Goal: Information Seeking & Learning: Learn about a topic

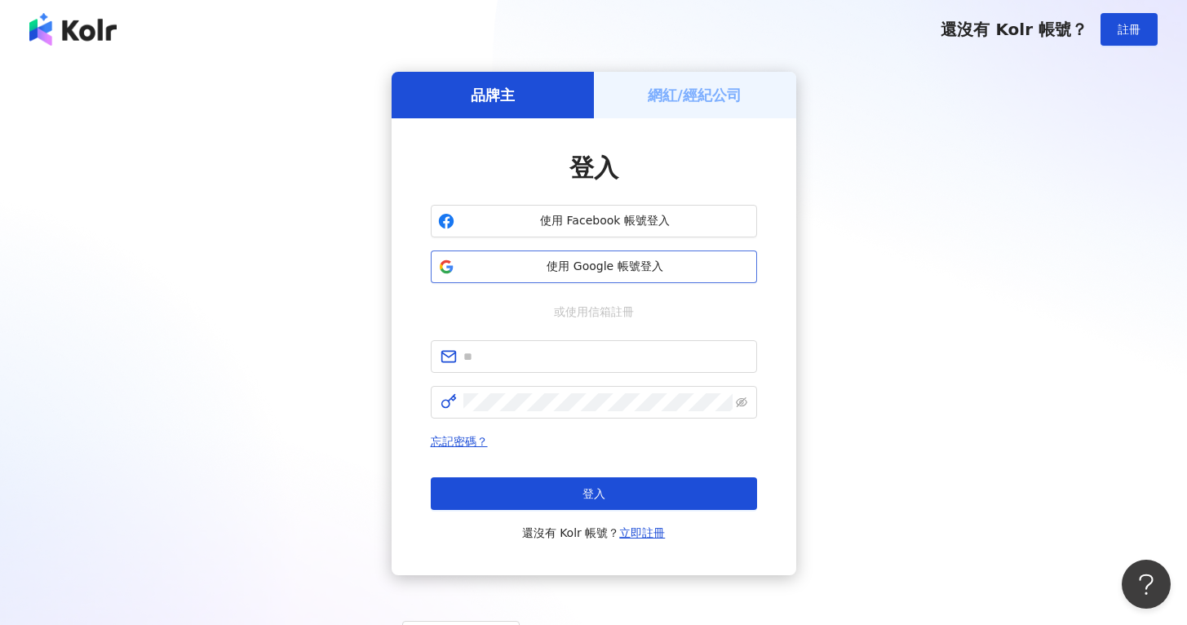
click at [660, 261] on span "使用 Google 帳號登入" at bounding box center [605, 267] width 289 height 16
click at [502, 354] on input "text" at bounding box center [606, 357] width 284 height 18
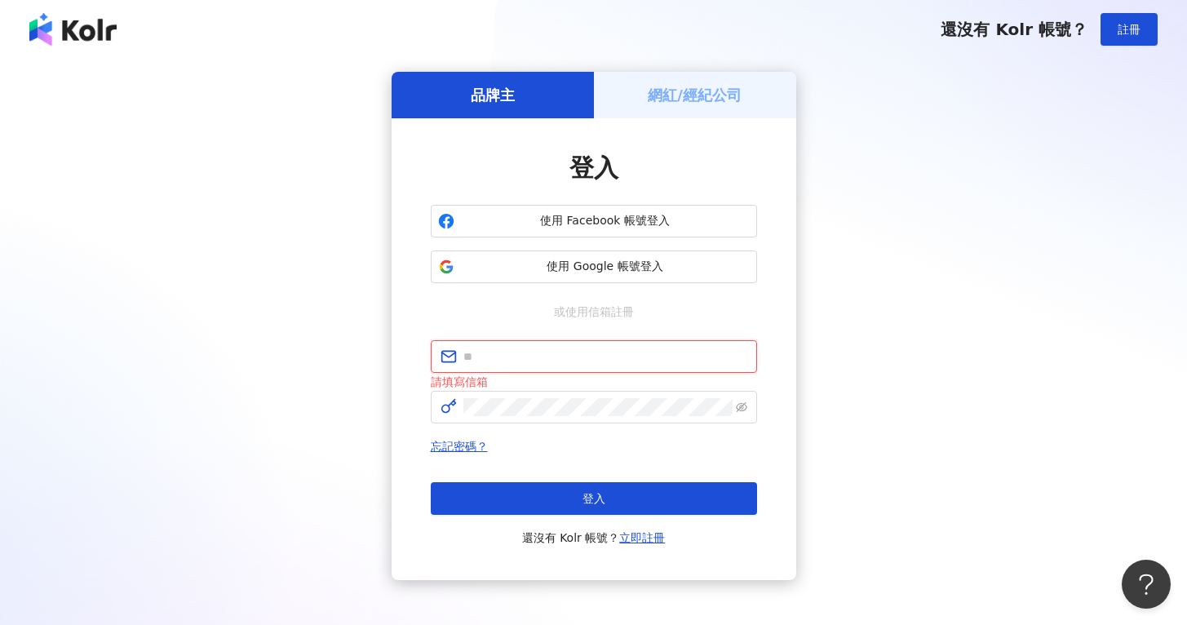
type input "**********"
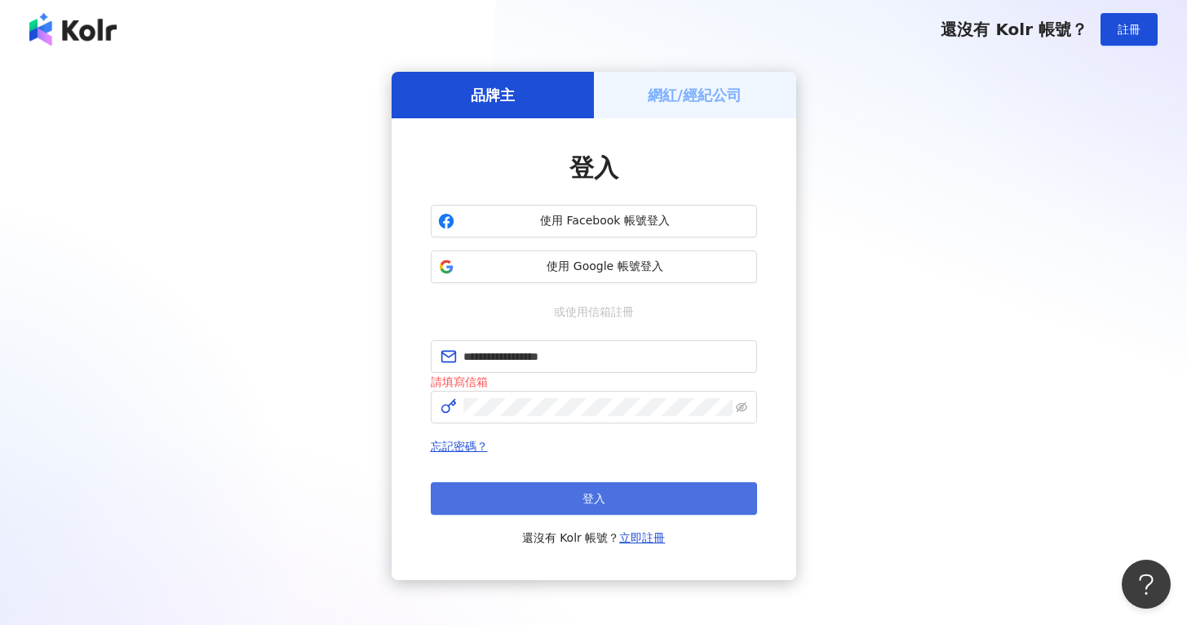
click at [610, 488] on button "登入" at bounding box center [594, 498] width 326 height 33
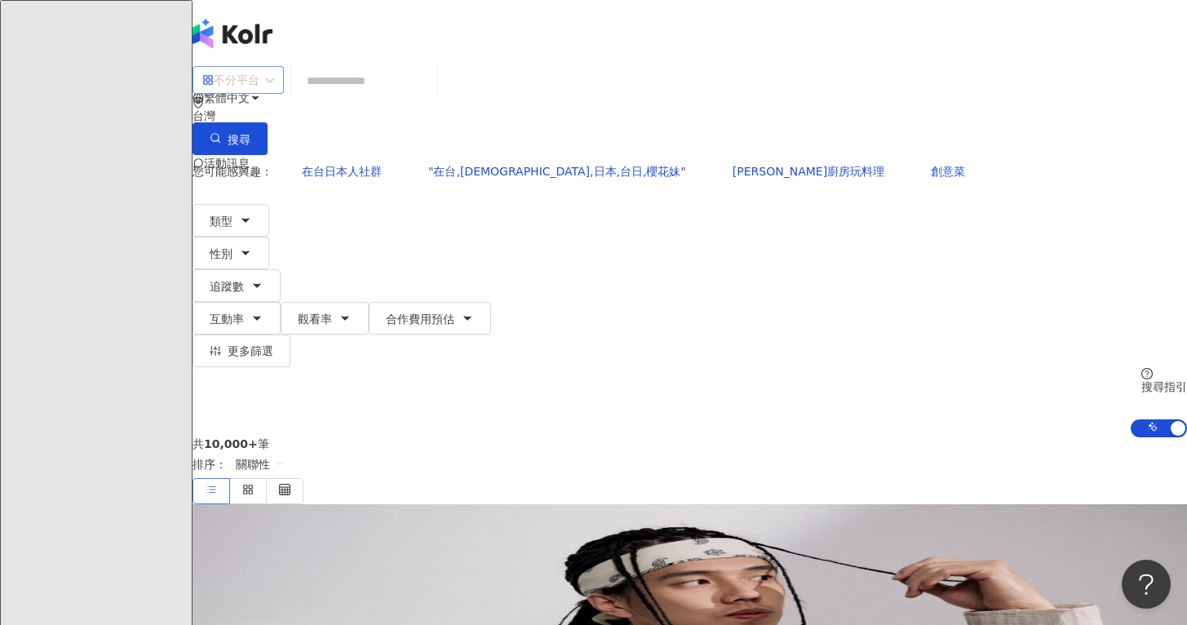
click at [260, 90] on div "不分平台" at bounding box center [230, 80] width 57 height 26
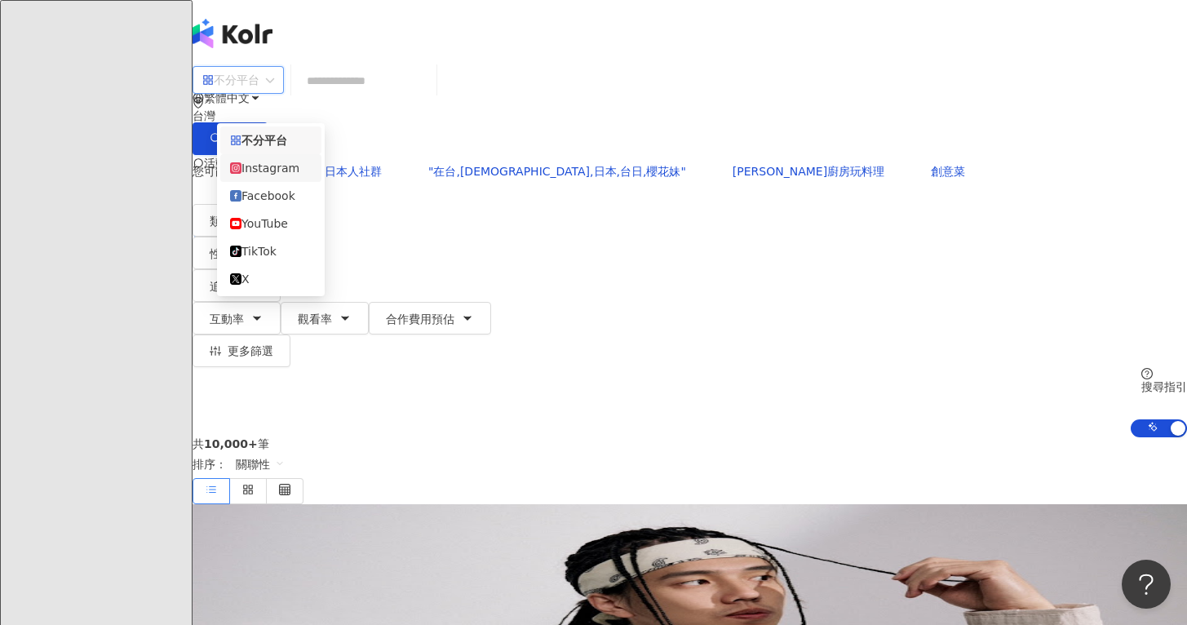
click at [299, 182] on div "Instagram" at bounding box center [270, 168] width 101 height 28
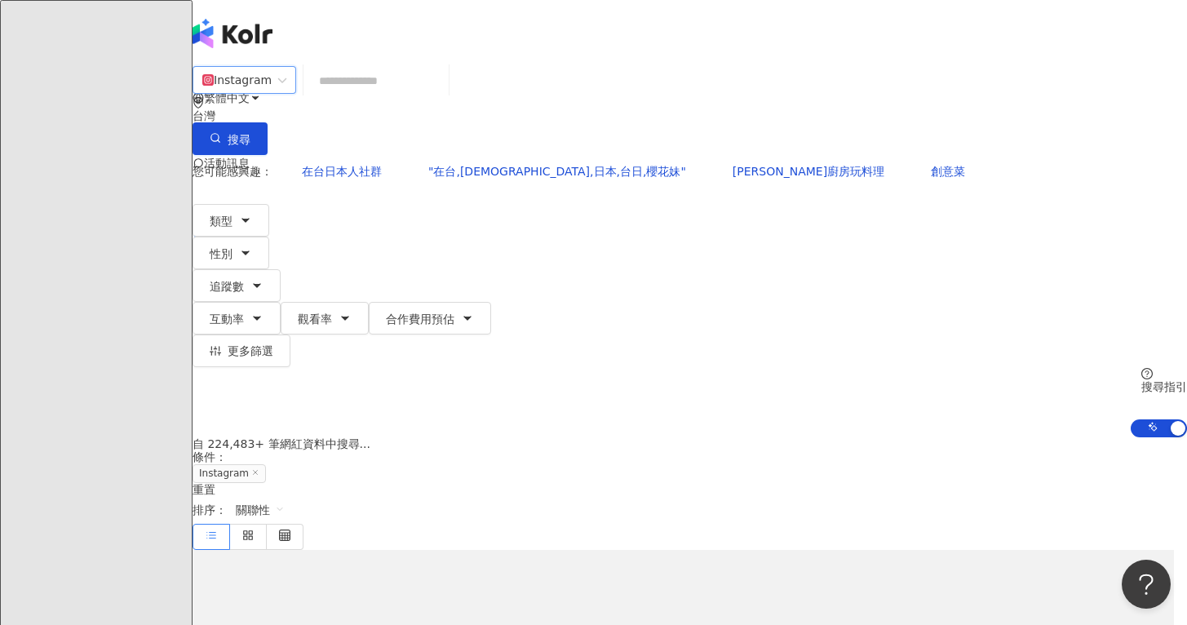
click at [433, 96] on input "search" at bounding box center [376, 80] width 132 height 31
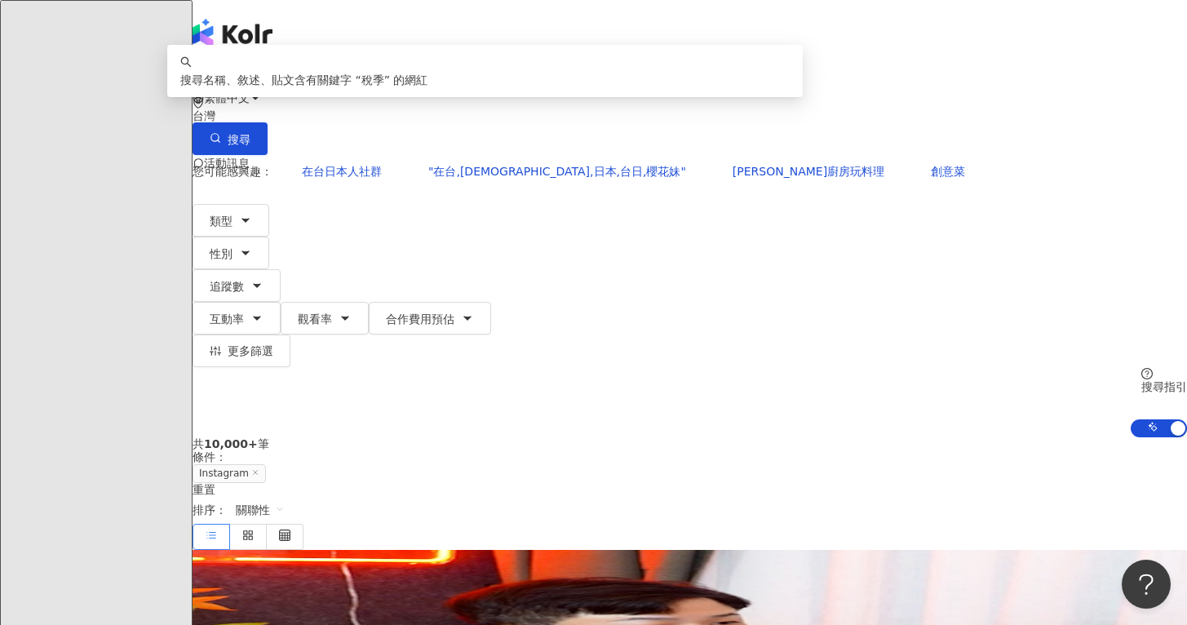
type input "*"
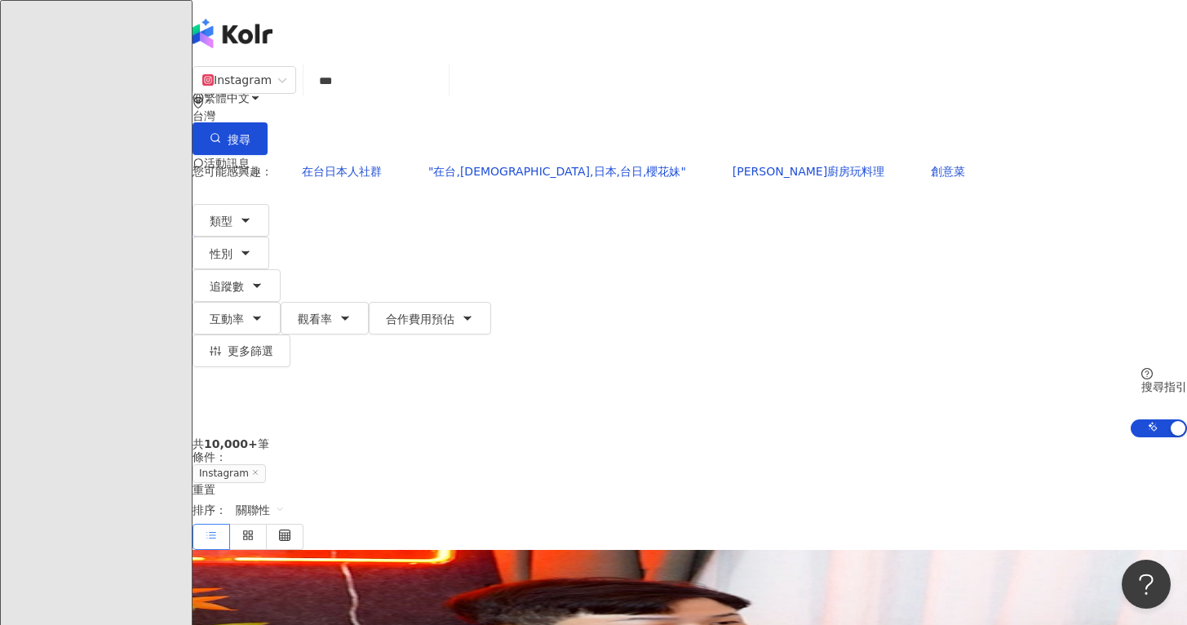
type input "***"
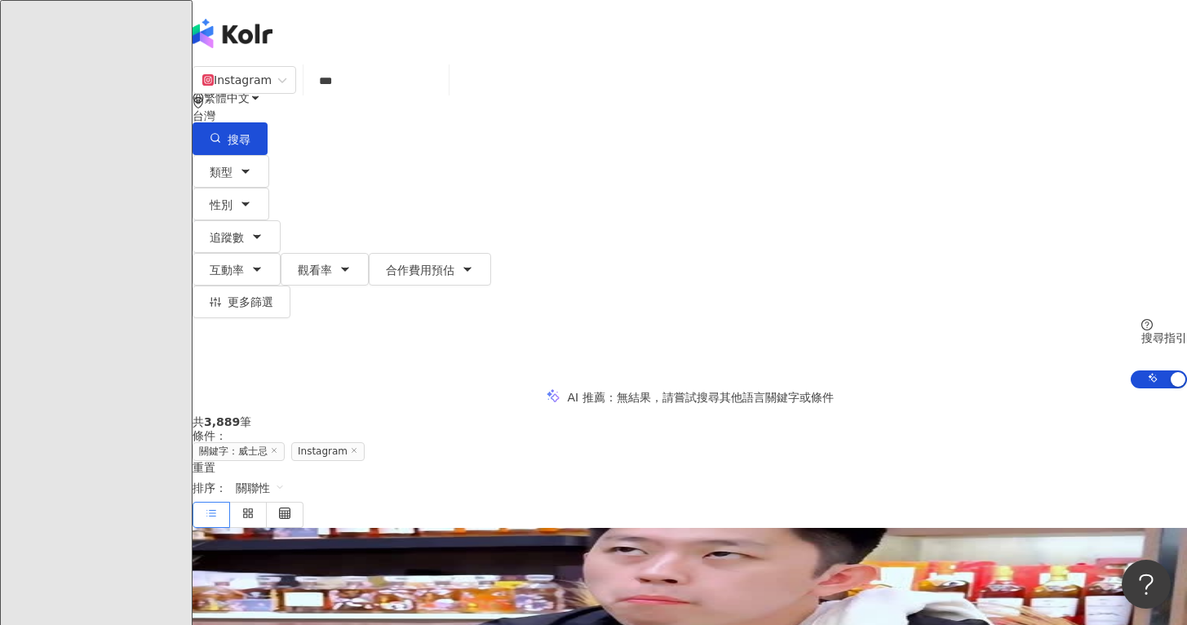
click at [475, 158] on div "類型 性別 追蹤數 互動率 觀看率 合作費用預估 更多篩選" at bounding box center [690, 236] width 995 height 163
click at [281, 220] on button "追蹤數" at bounding box center [237, 236] width 88 height 33
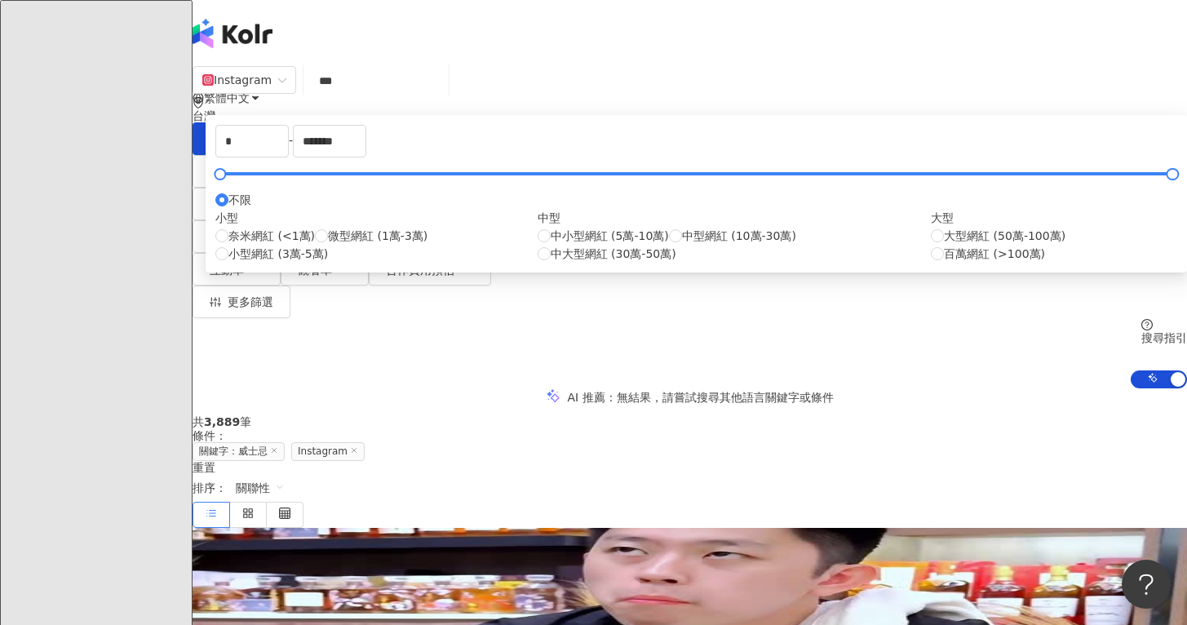
click at [938, 415] on div "共 3,889 筆 條件 ： 關鍵字：威士忌 Instagram 重置 排序： 關聯性" at bounding box center [690, 471] width 995 height 112
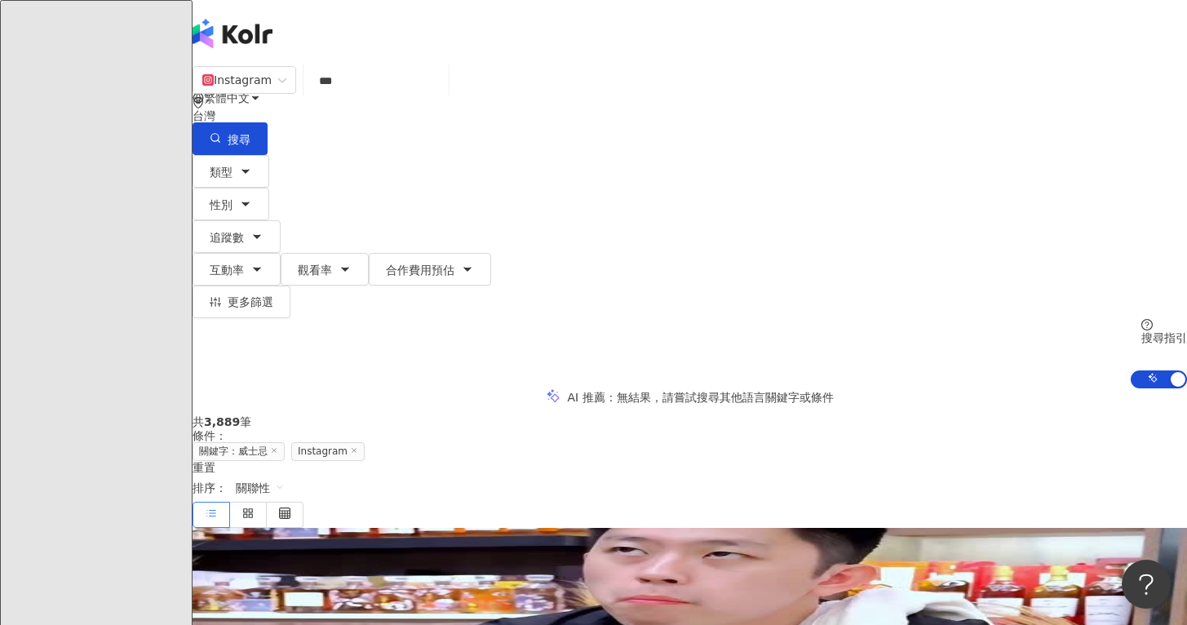
click at [285, 475] on span "關聯性" at bounding box center [260, 488] width 49 height 26
click at [1047, 382] on div "追蹤數" at bounding box center [1054, 378] width 41 height 18
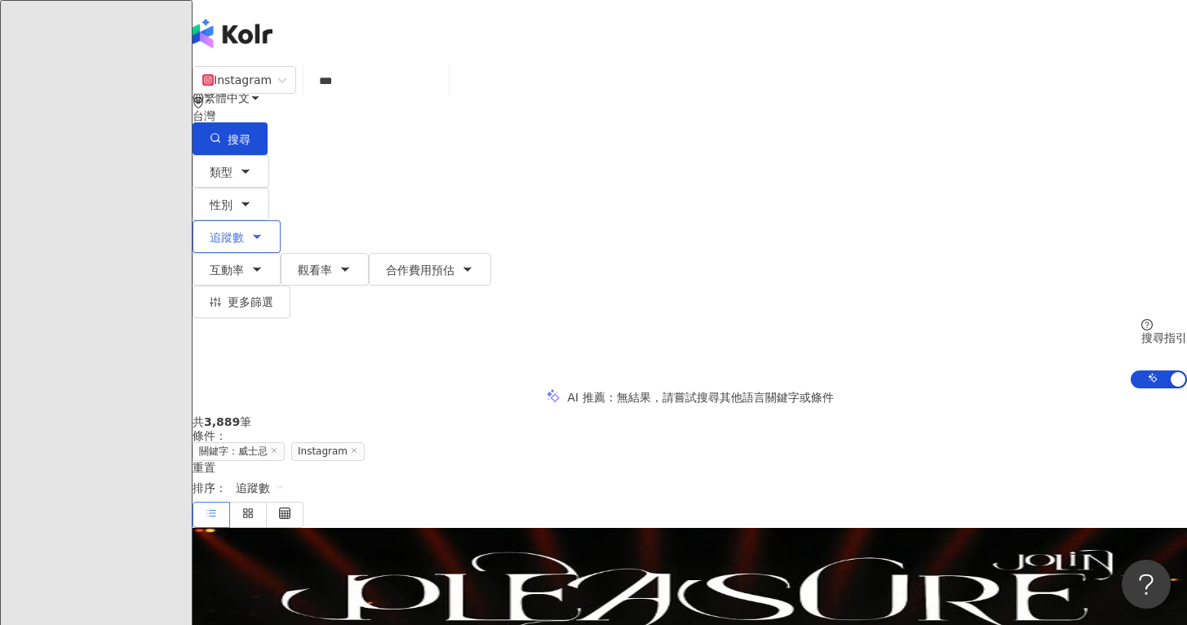
click at [244, 231] on span "追蹤數" at bounding box center [227, 237] width 34 height 13
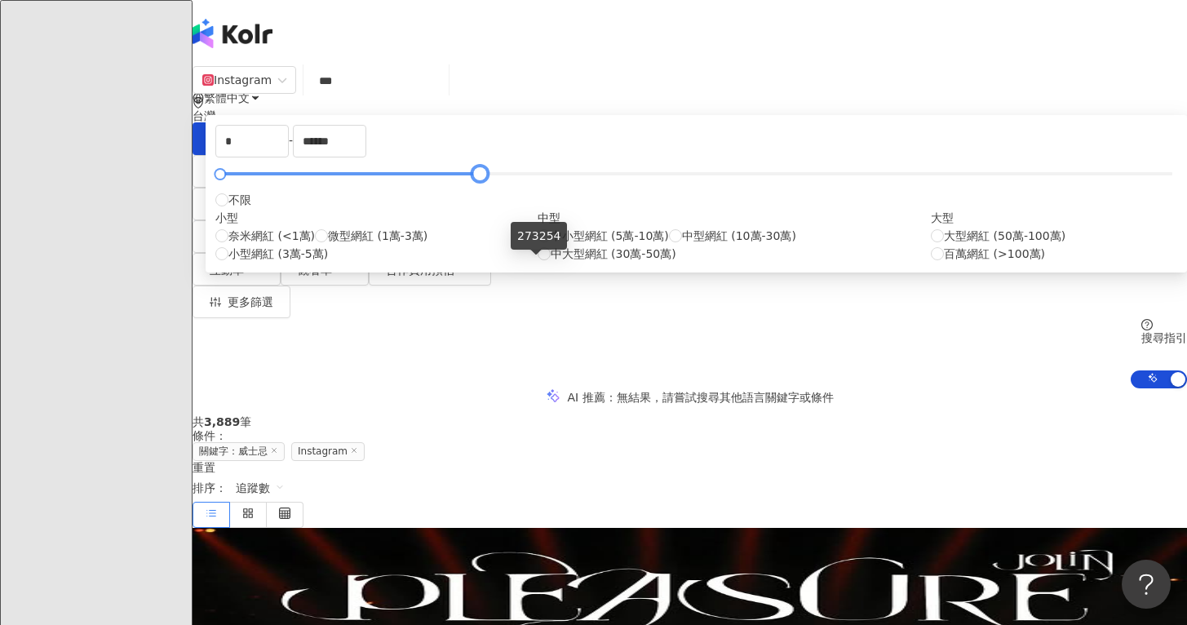
drag, startPoint x: 835, startPoint y: 261, endPoint x: 526, endPoint y: 269, distance: 308.6
click at [485, 179] on div at bounding box center [480, 174] width 9 height 9
drag, startPoint x: 645, startPoint y: 239, endPoint x: 589, endPoint y: 237, distance: 55.5
click at [589, 237] on div "* - ****** 不限 小型 奈米網紅 (<1萬) 微型網紅 (1萬-3萬) 小型網紅 (3萬-5萬) 中型 中小型網紅 (5萬-10萬) 中型網紅 (1…" at bounding box center [696, 194] width 962 height 138
type input "******"
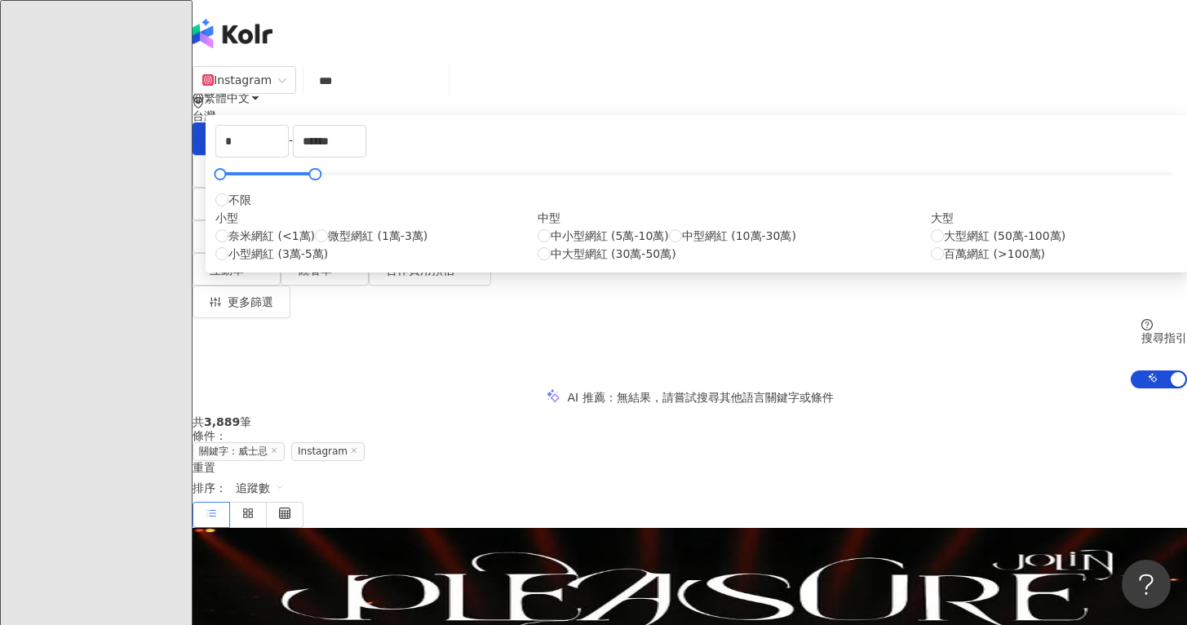
click at [841, 243] on div "* - ****** 不限 小型 奈米網紅 (<1萬) 微型網紅 (1萬-3萬) 小型網紅 (3萬-5萬) 中型 中小型網紅 (5萬-10萬) 中型網紅 (1…" at bounding box center [696, 194] width 962 height 138
click at [938, 388] on div "AI 推薦 ： 無結果，請嘗試搜尋其他語言關鍵字或條件" at bounding box center [690, 396] width 995 height 17
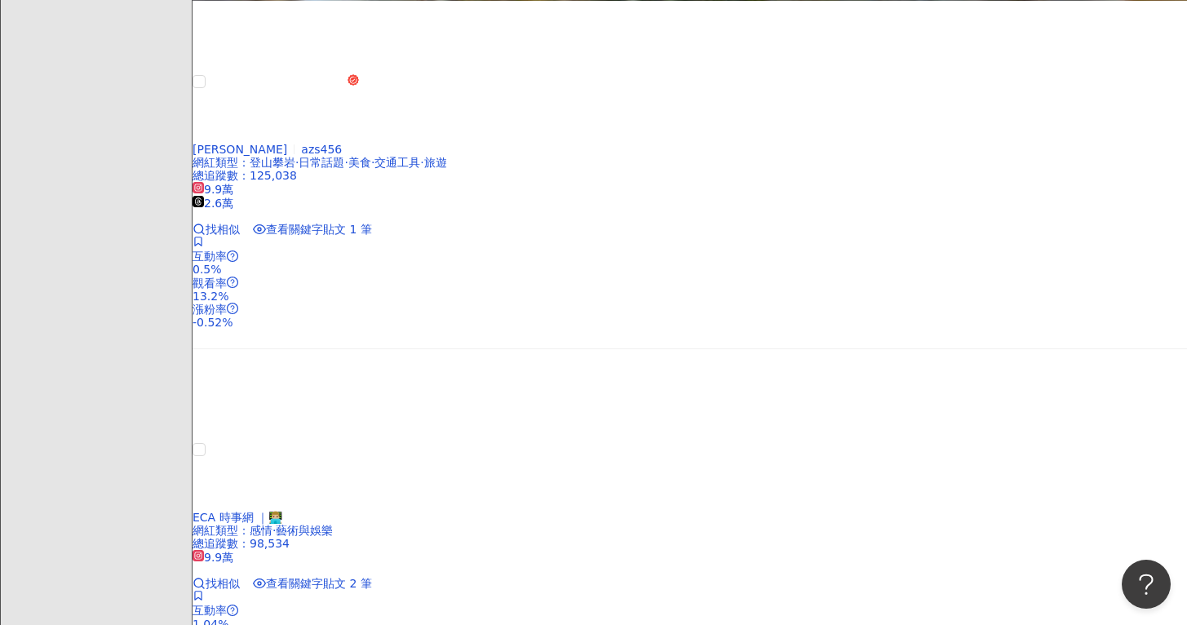
scroll to position [1932, 0]
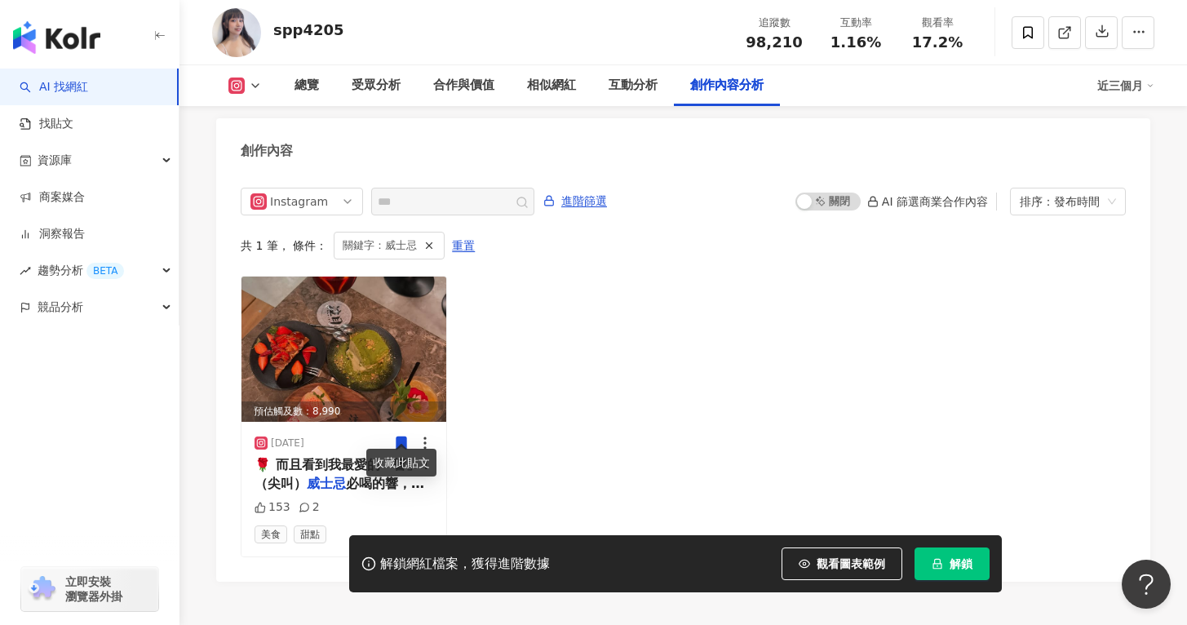
click at [371, 454] on div "收藏此貼文" at bounding box center [401, 463] width 70 height 28
click at [353, 476] on span "必喝的響，一整罐太貴了！來這裡喝一" at bounding box center [340, 492] width 170 height 33
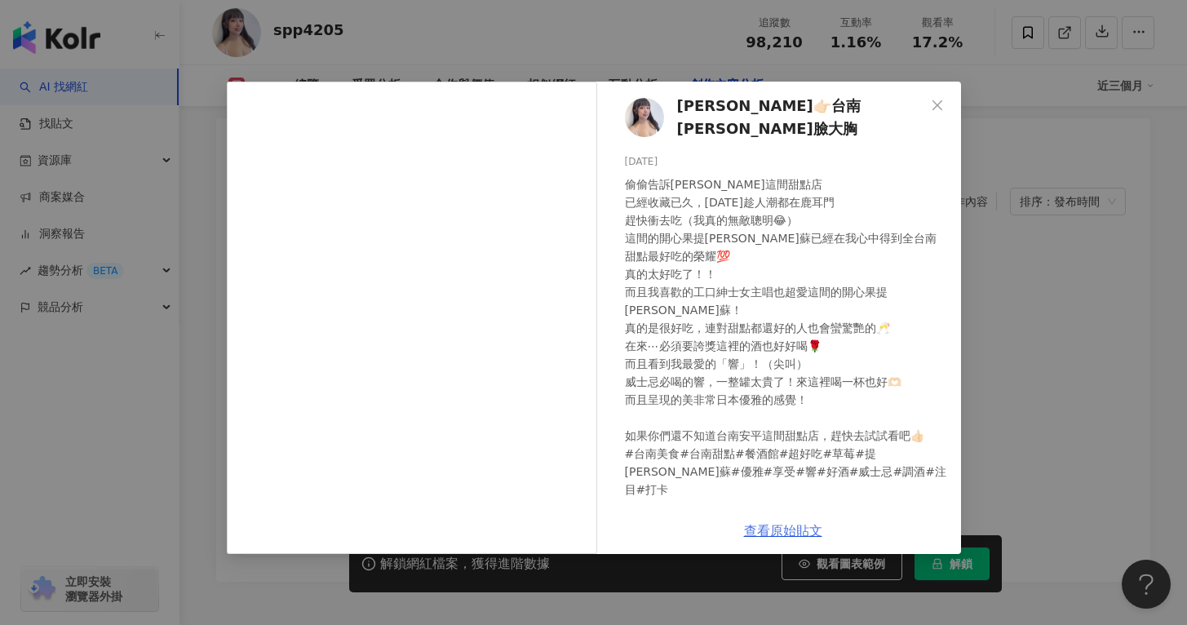
click at [797, 533] on link "查看原始貼文" at bounding box center [783, 531] width 78 height 16
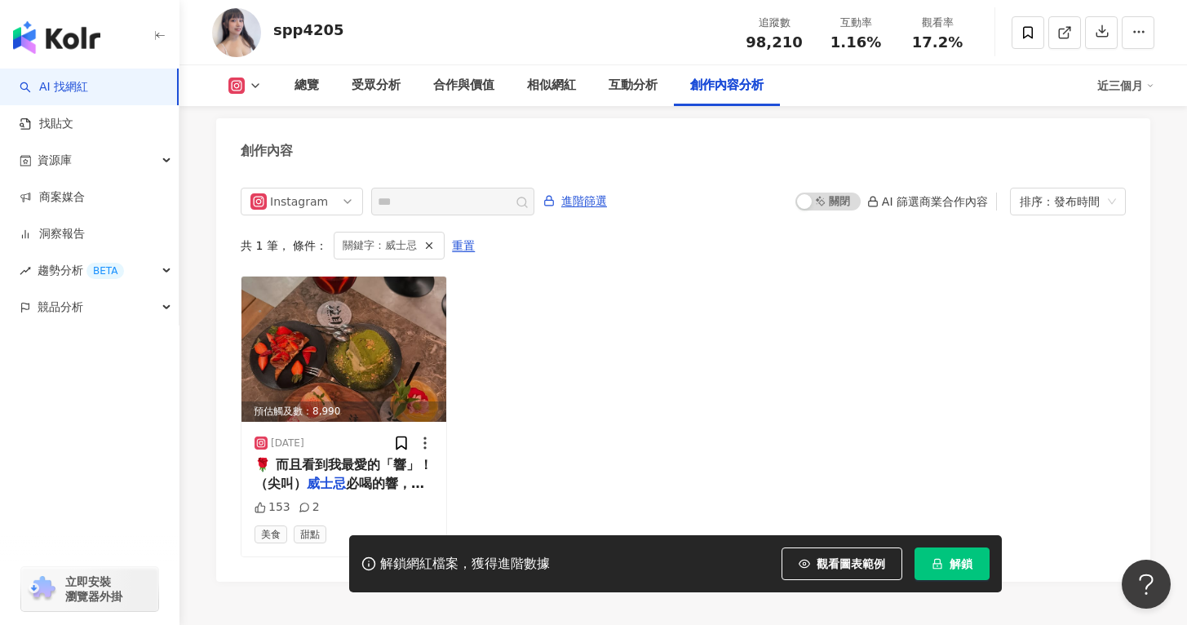
click at [539, 418] on div "預估觸及數：8,990 2025/2/10 🌹 而且看到我最愛的「響」！（尖叫） 威士忌 必喝的響，一整罐太貴了！來這裡喝一 153 2 美食 甜點" at bounding box center [683, 416] width 885 height 281
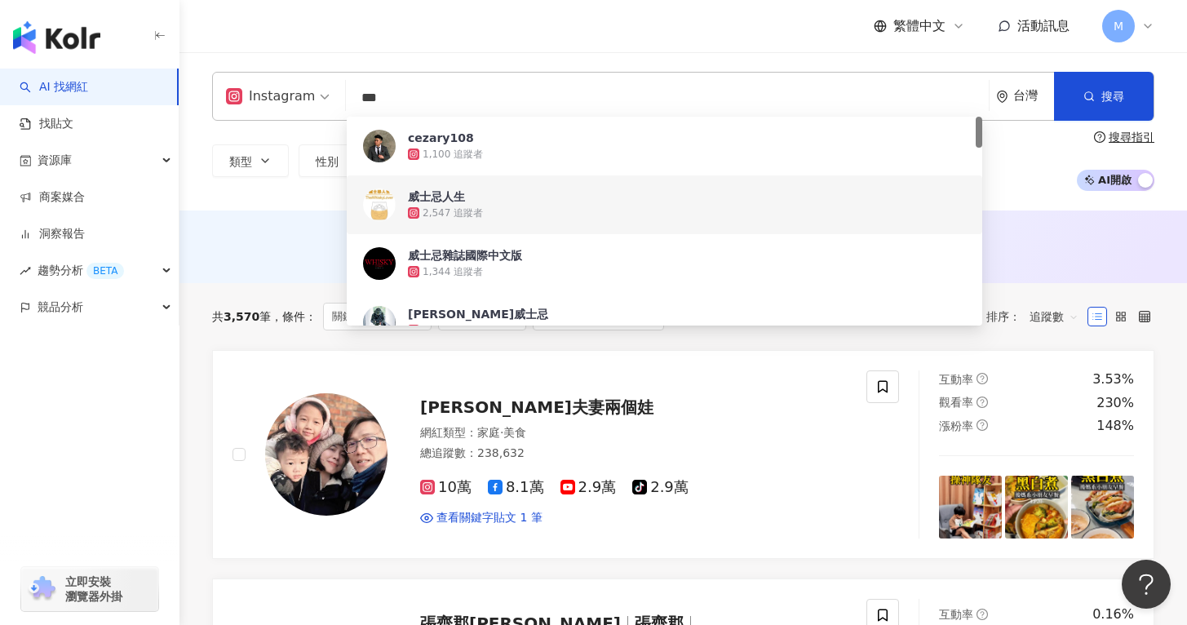
click at [242, 246] on div "AI 推薦 ： 無結果，請嘗試搜尋其他語言關鍵字或條件" at bounding box center [683, 245] width 943 height 20
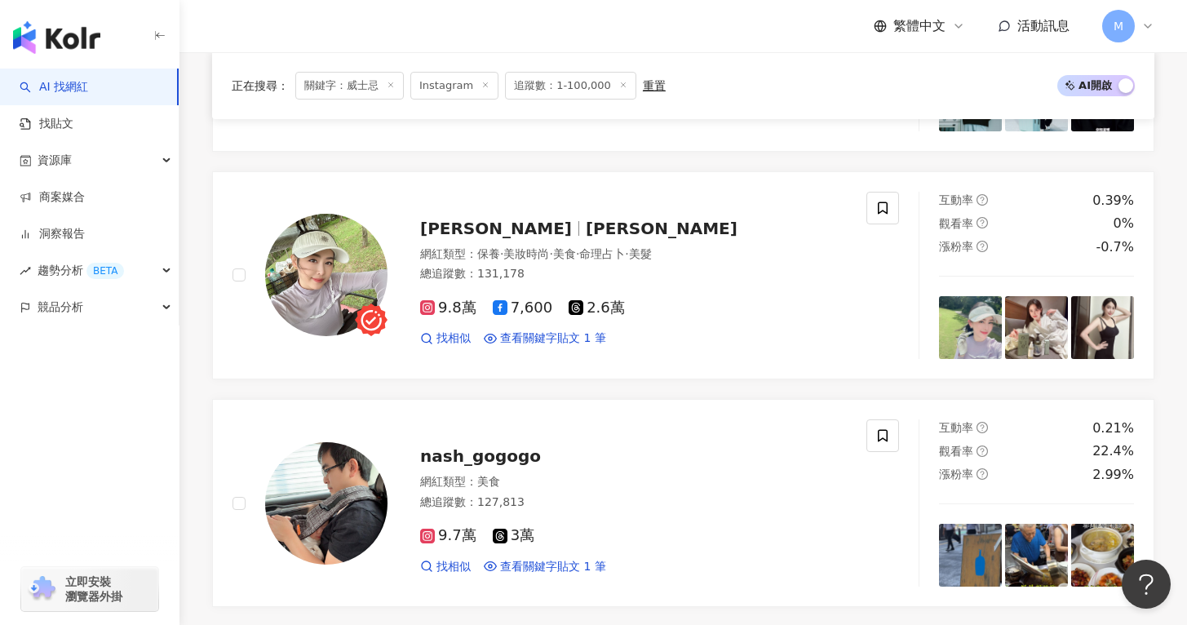
scroll to position [2739, 0]
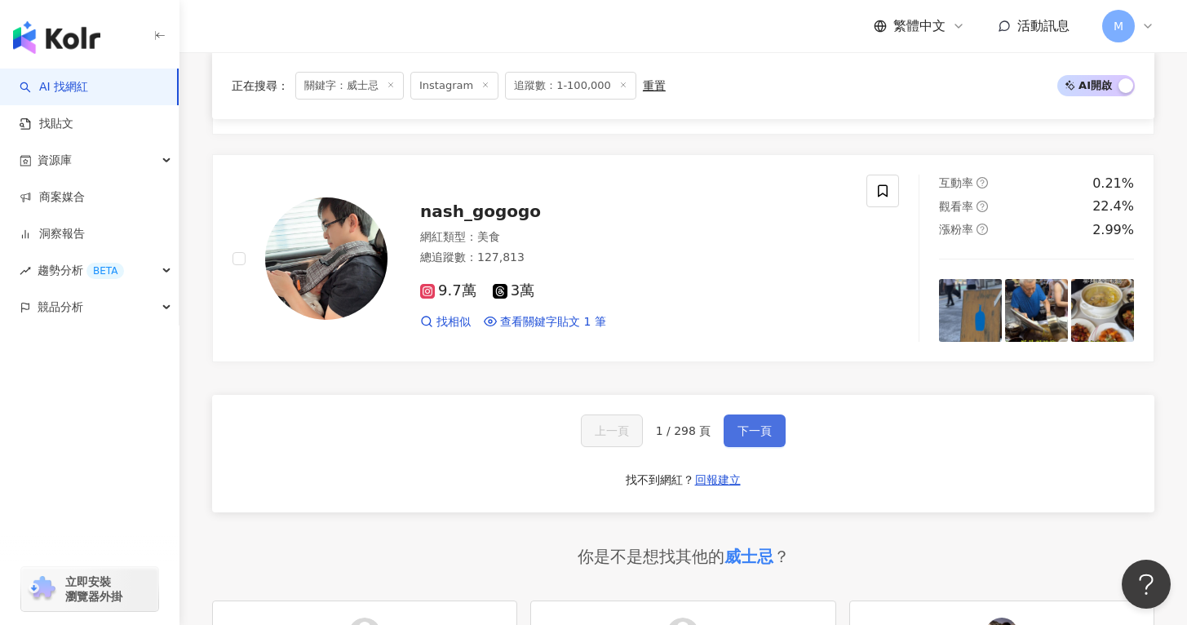
click at [768, 424] on span "下一頁" at bounding box center [755, 430] width 34 height 13
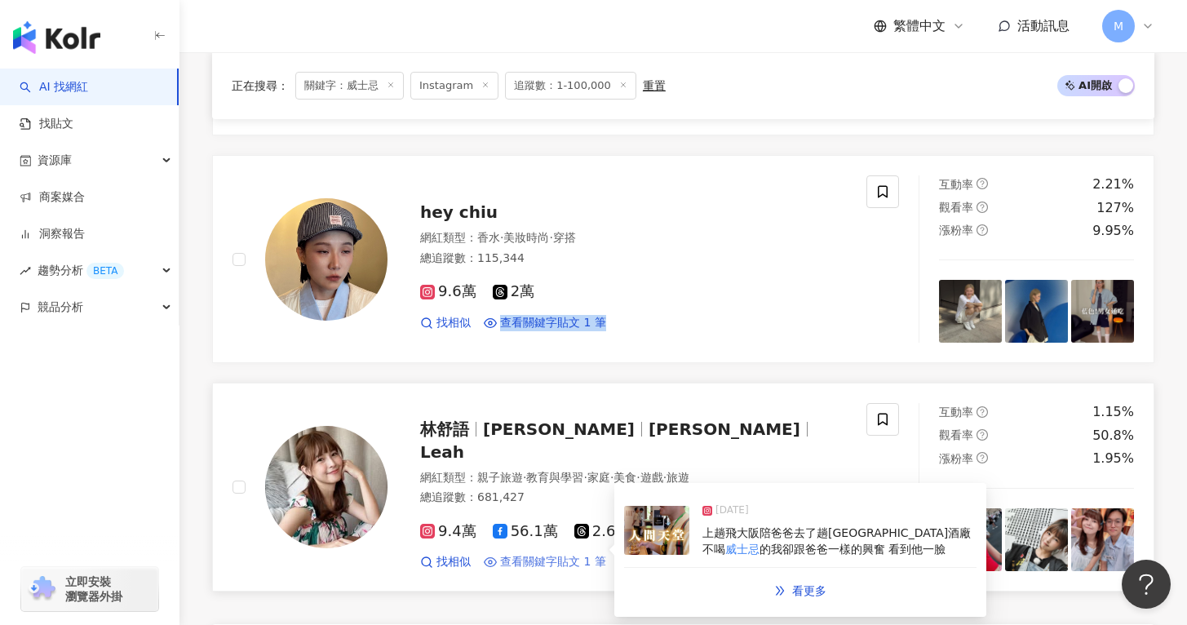
scroll to position [2696, 0]
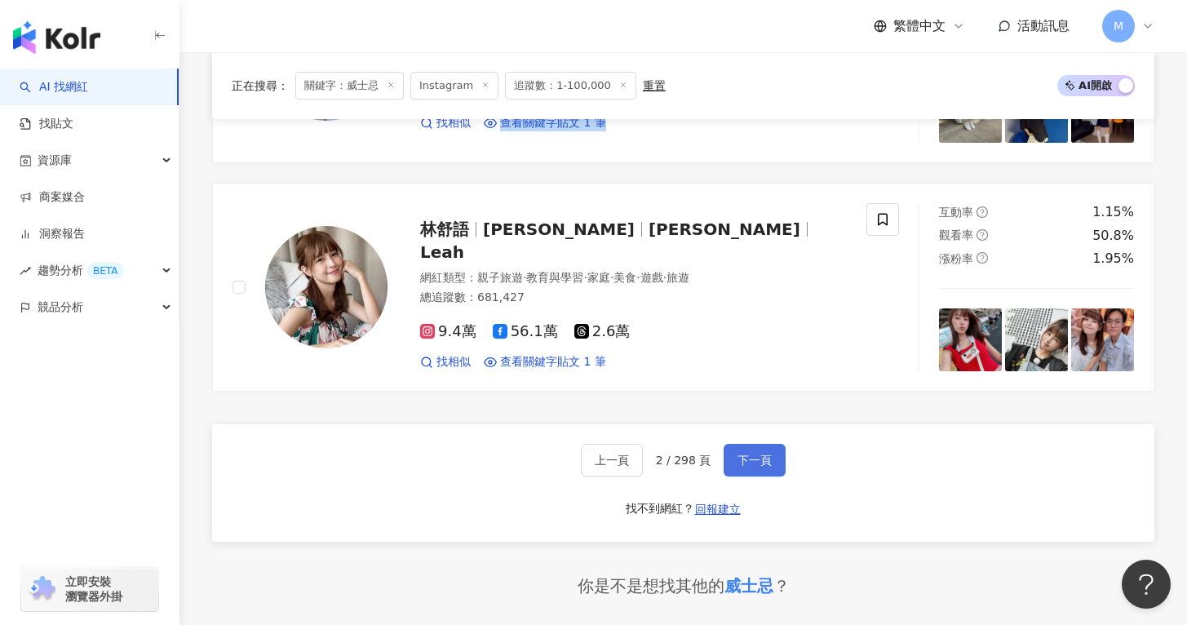
click at [757, 454] on span "下一頁" at bounding box center [755, 460] width 34 height 13
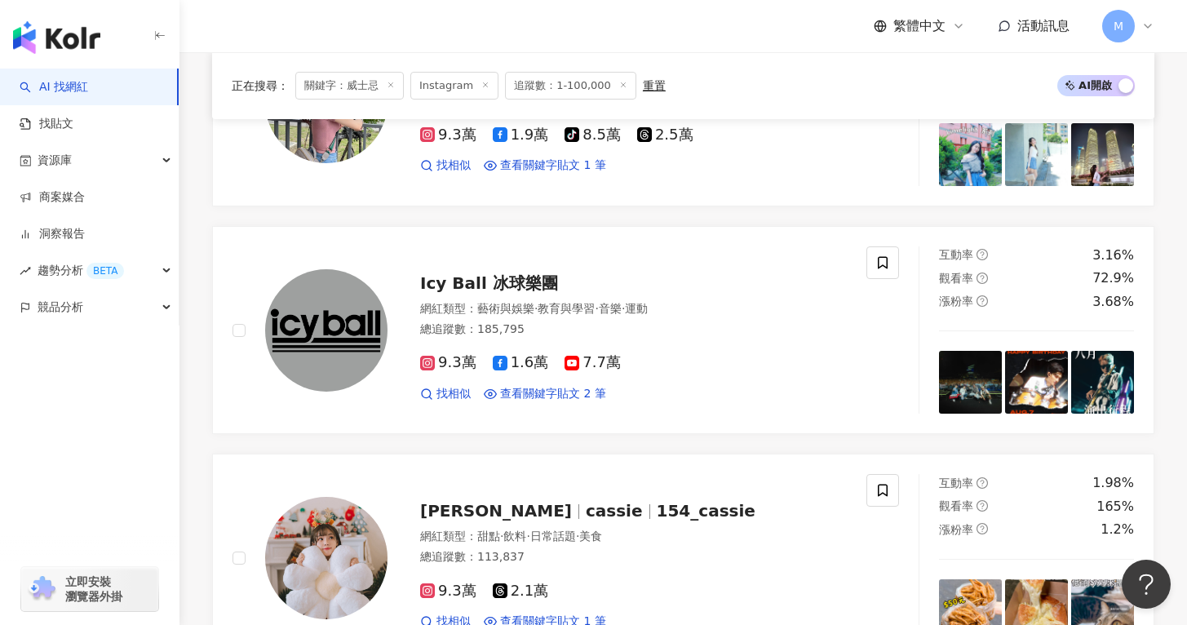
scroll to position [0, 0]
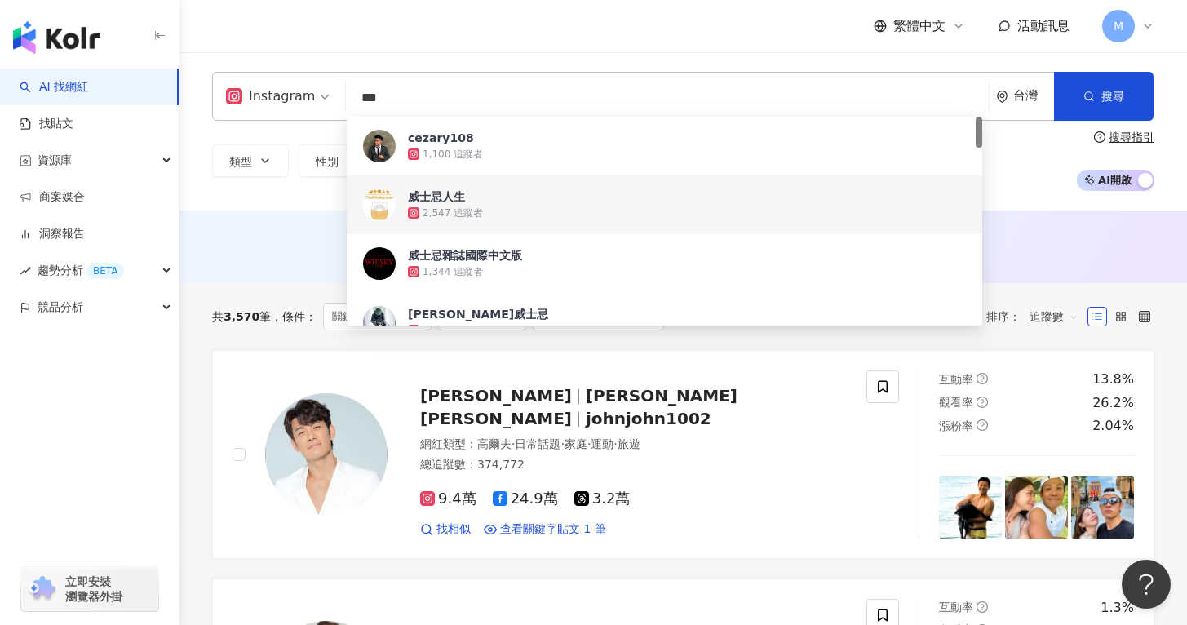
drag, startPoint x: 423, startPoint y: 101, endPoint x: 354, endPoint y: 92, distance: 69.1
click at [354, 92] on input "***" at bounding box center [668, 97] width 630 height 31
type input "*"
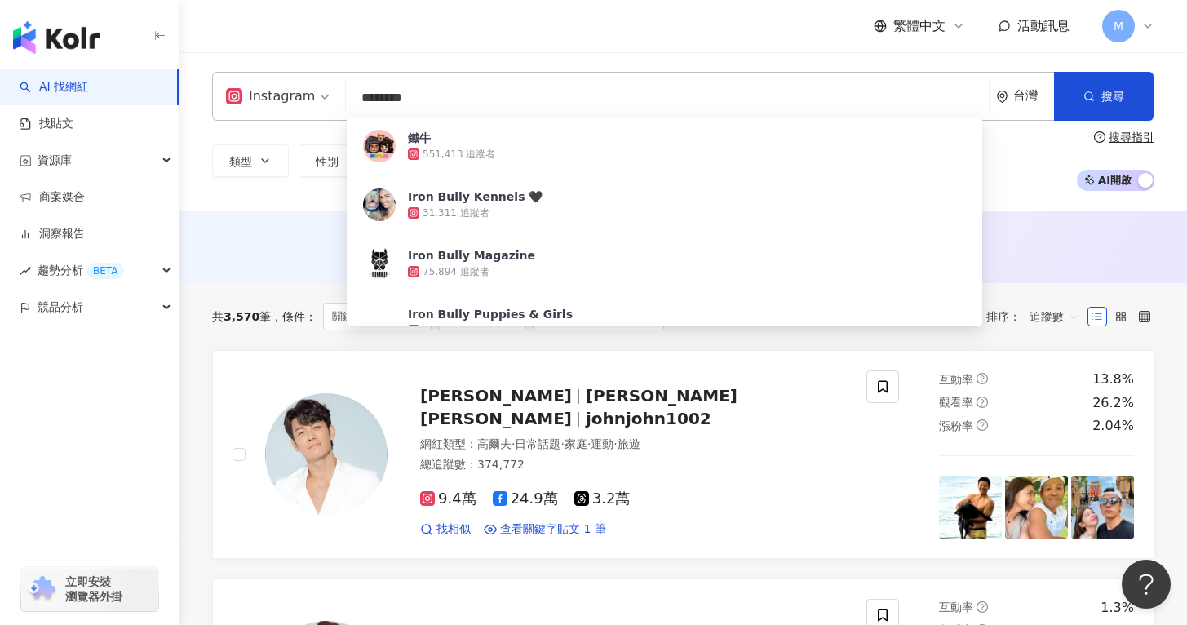
type input "********"
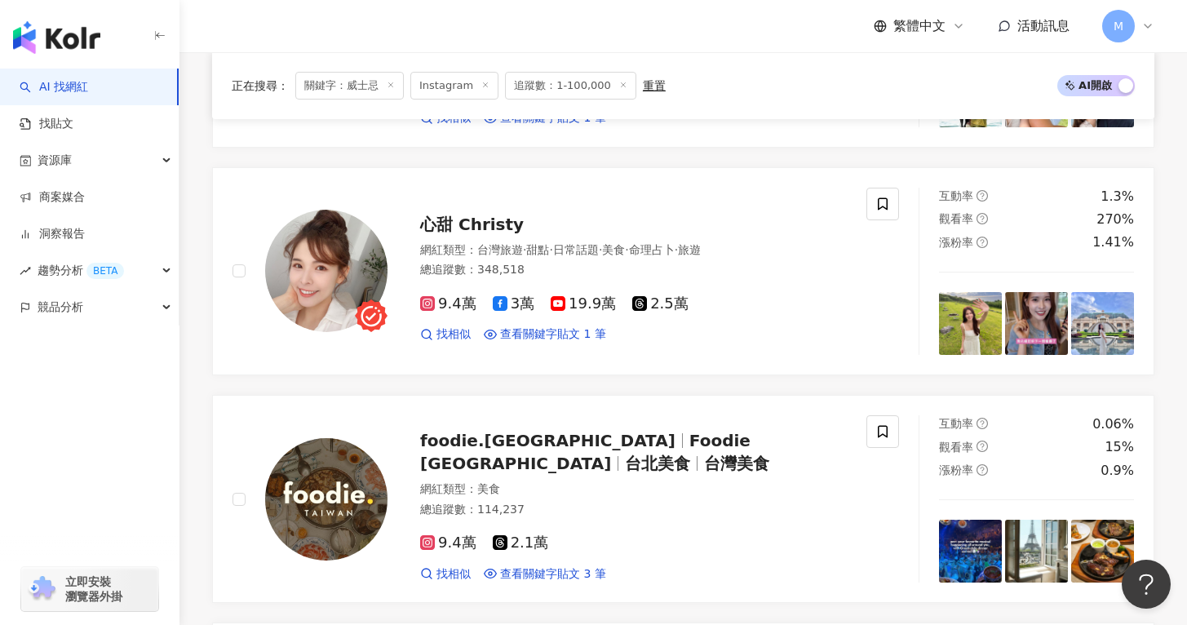
scroll to position [425, 0]
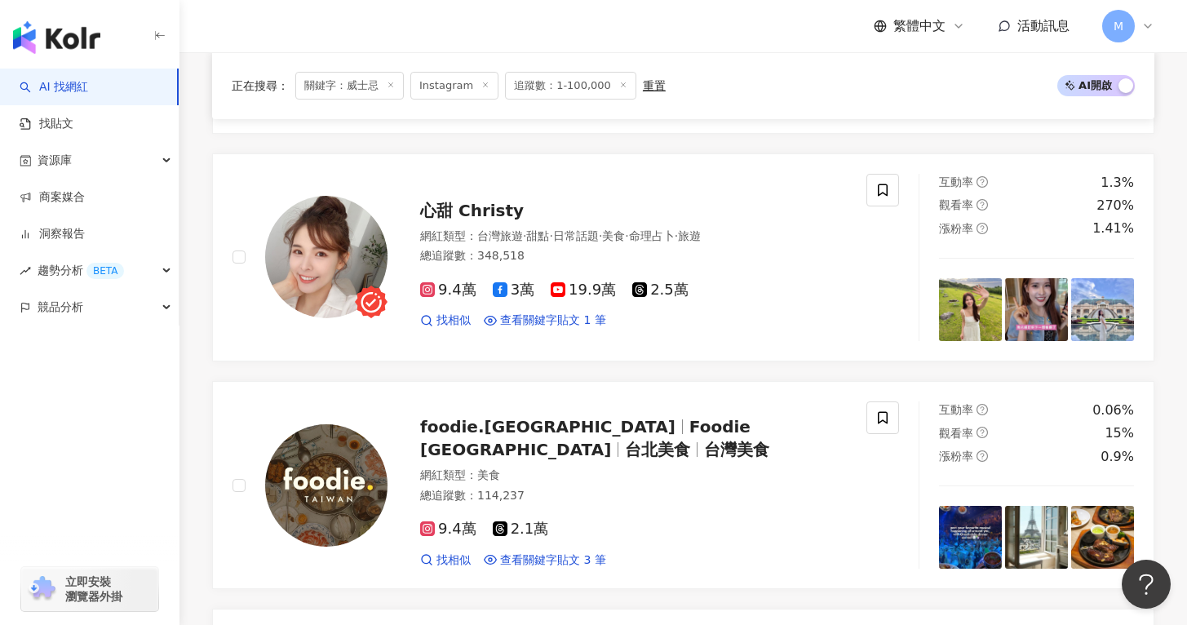
click at [389, 39] on div "繁體中文 活動訊息 M" at bounding box center [683, 26] width 943 height 52
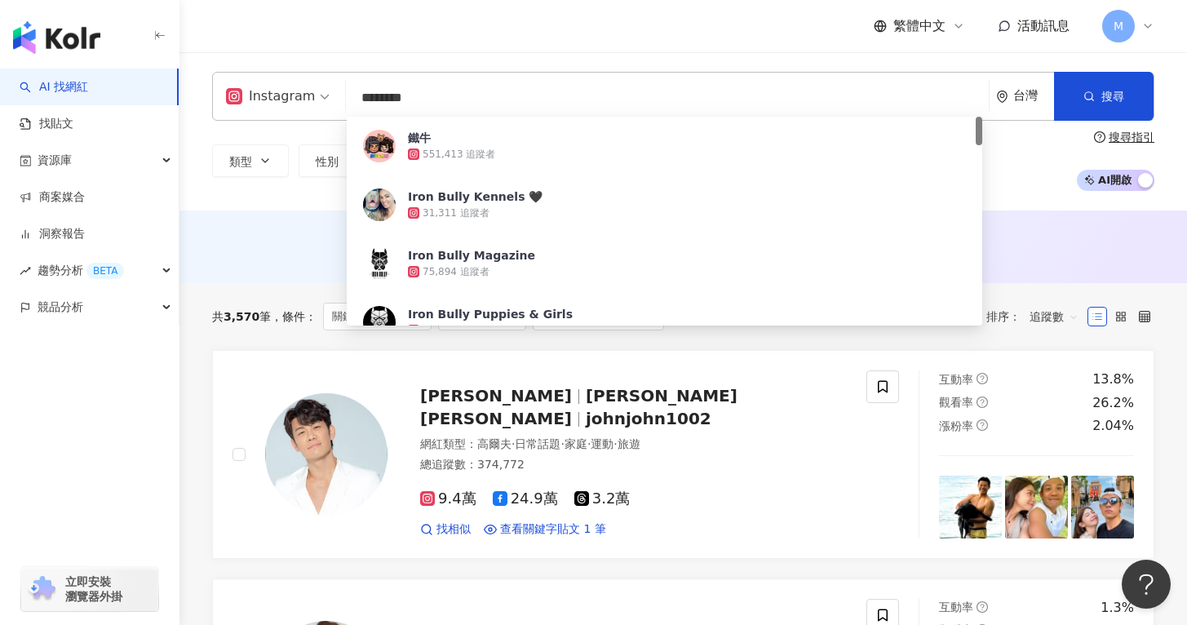
click at [429, 100] on input "********" at bounding box center [668, 97] width 630 height 31
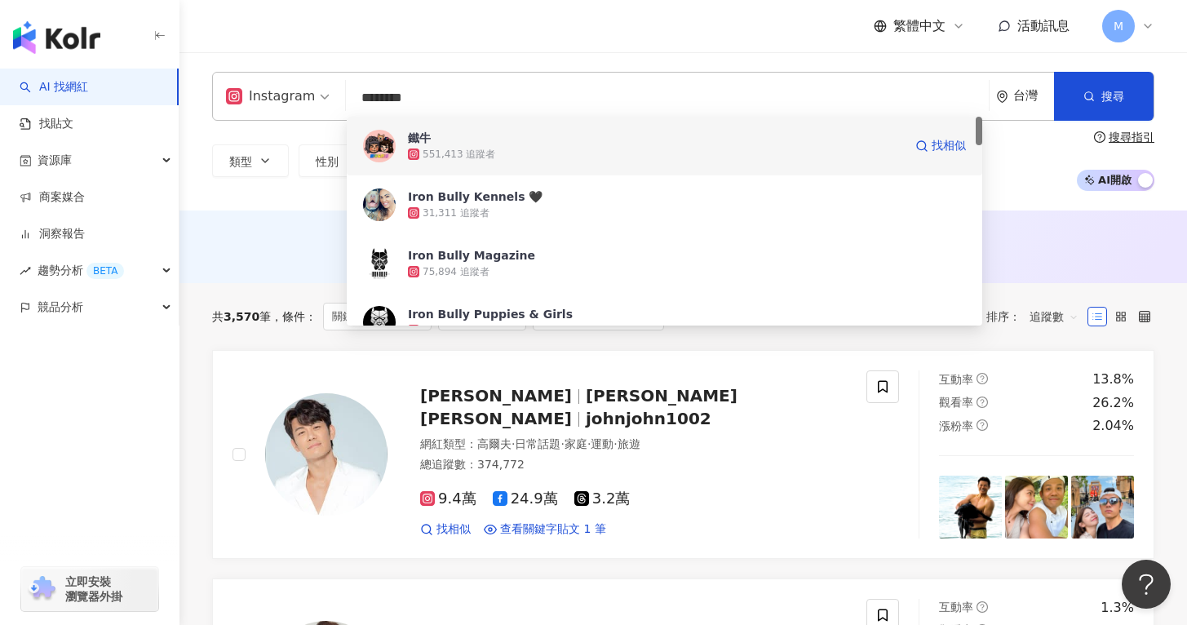
click at [450, 150] on div "551,413 追蹤者" at bounding box center [459, 155] width 73 height 14
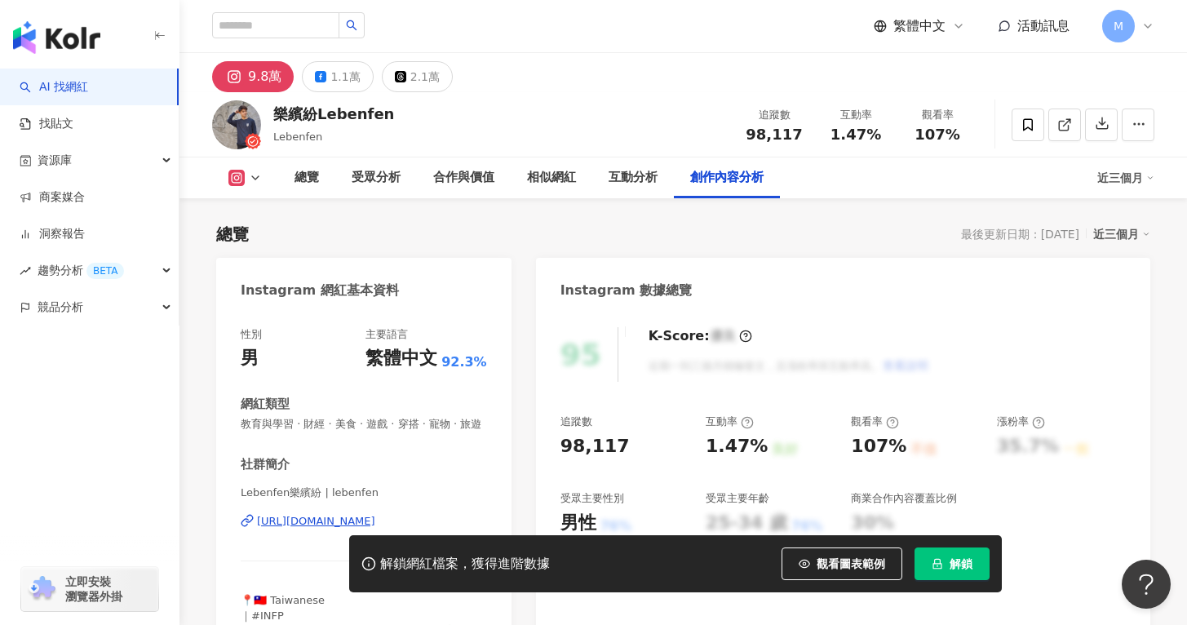
scroll to position [5041, 0]
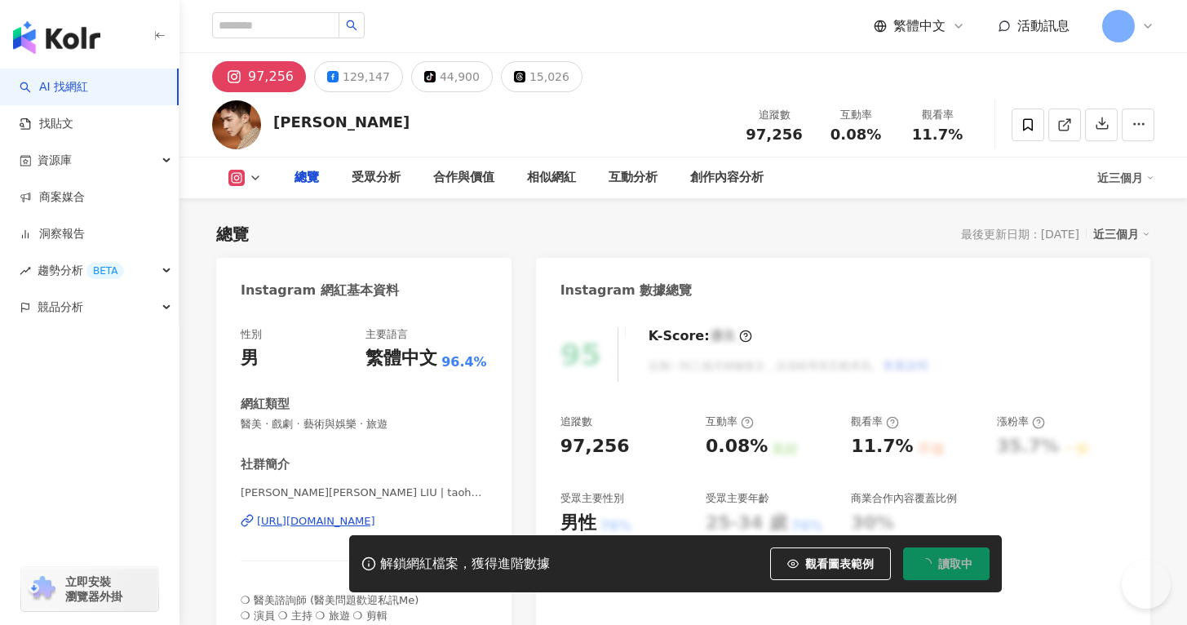
type input "***"
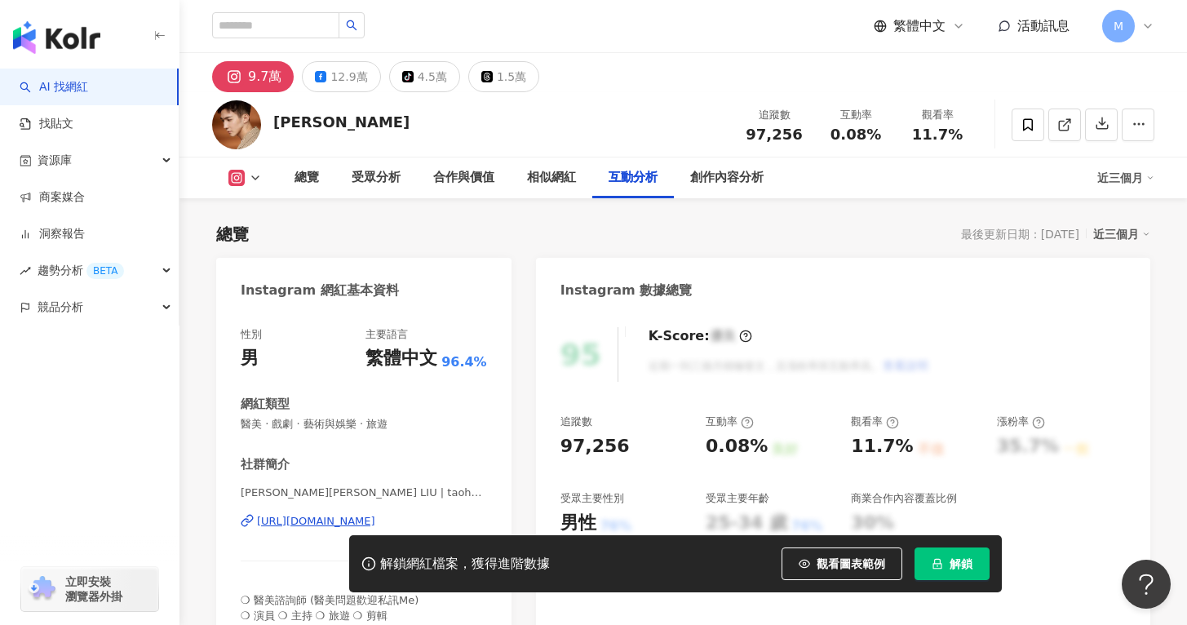
scroll to position [5138, 0]
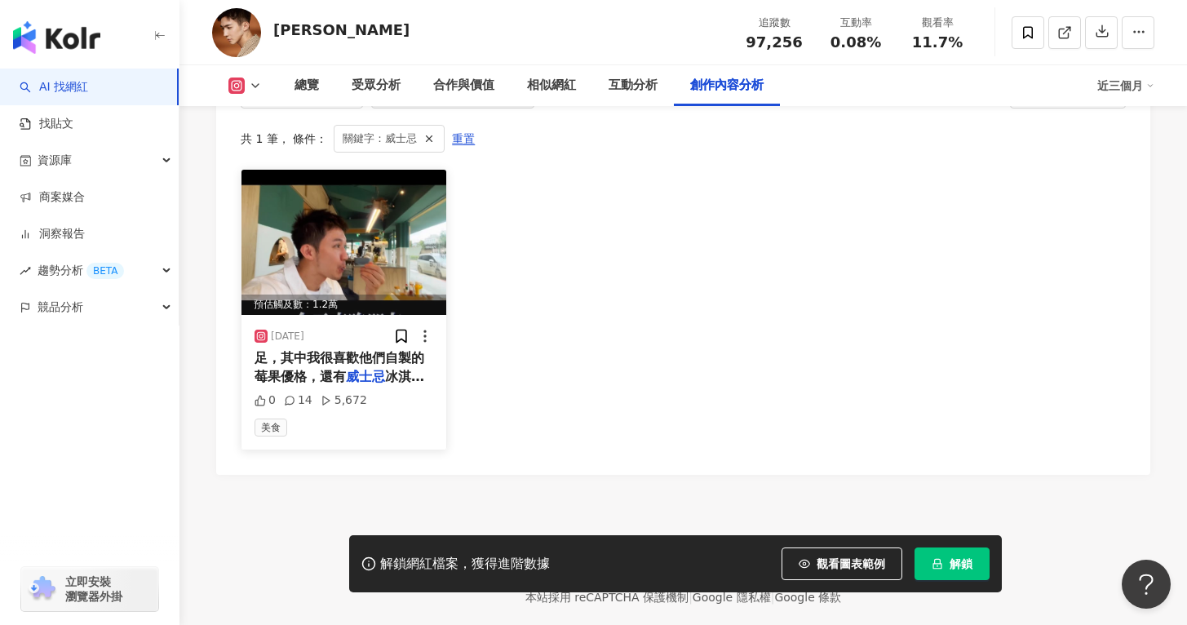
click at [381, 369] on mark "威士忌" at bounding box center [365, 377] width 39 height 16
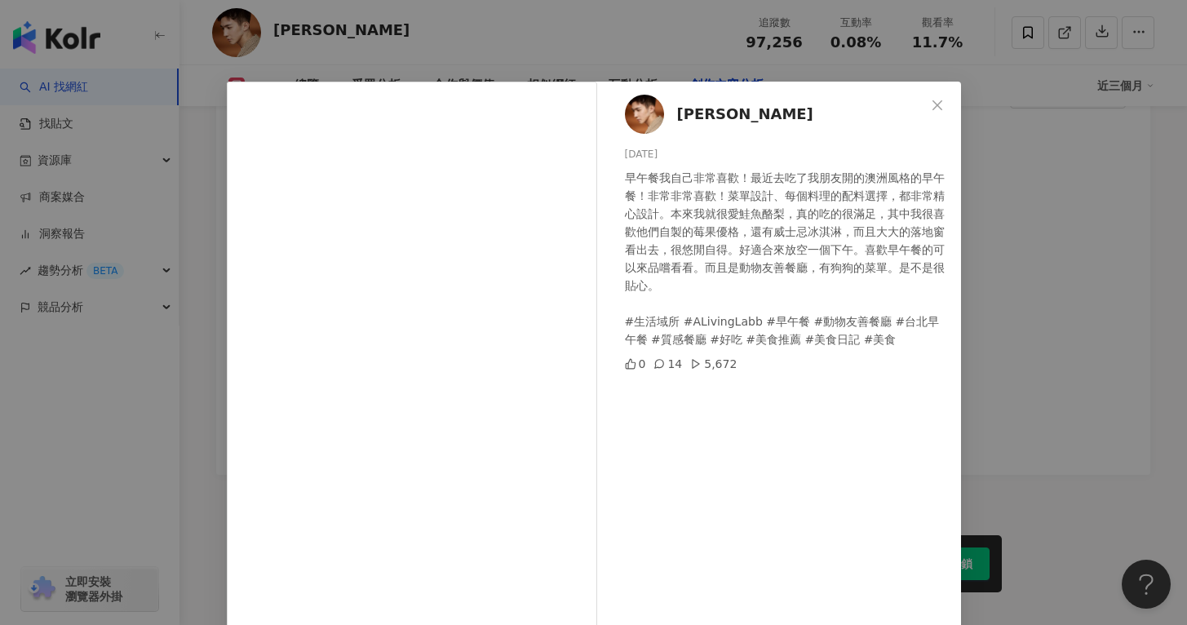
scroll to position [87, 0]
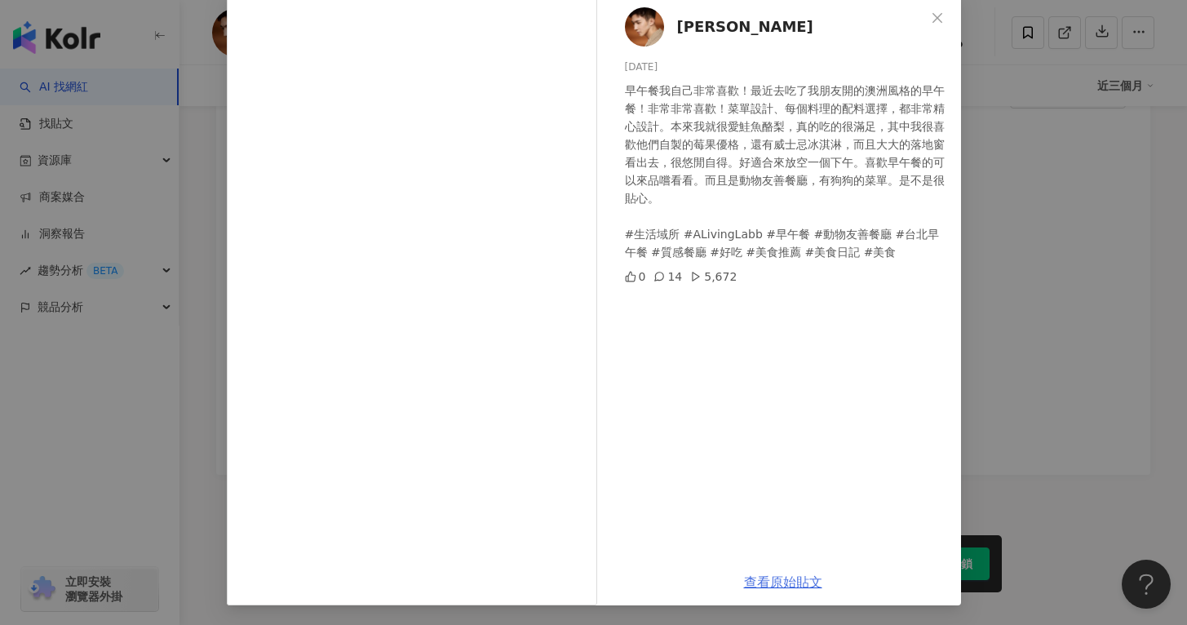
click at [796, 580] on link "查看原始貼文" at bounding box center [783, 583] width 78 height 16
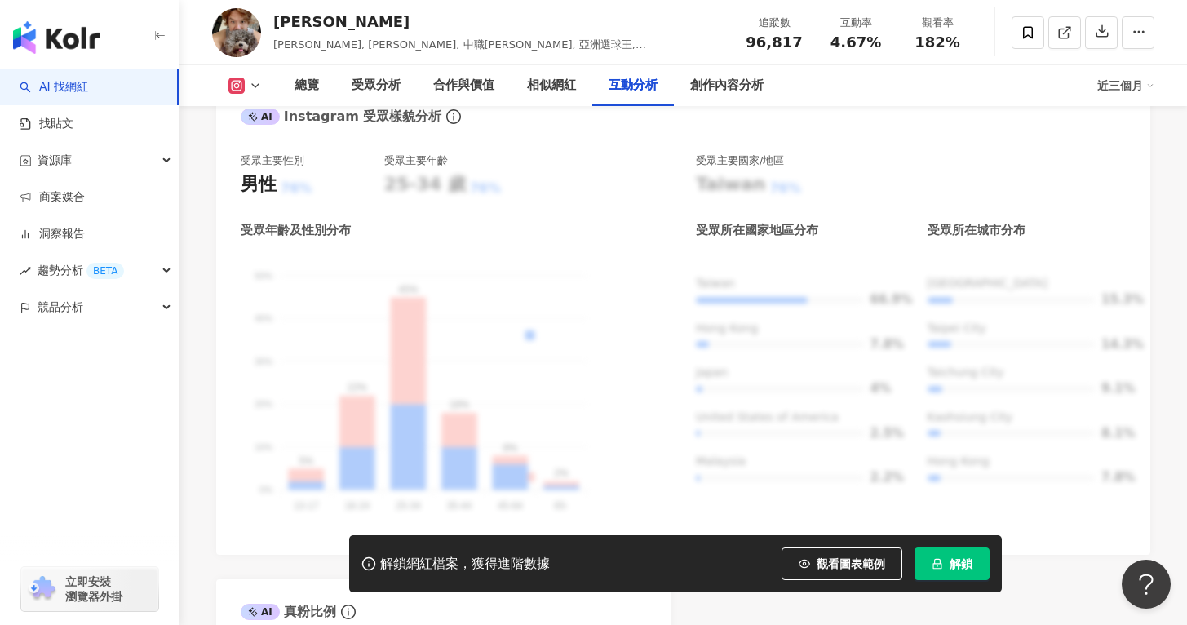
scroll to position [5027, 0]
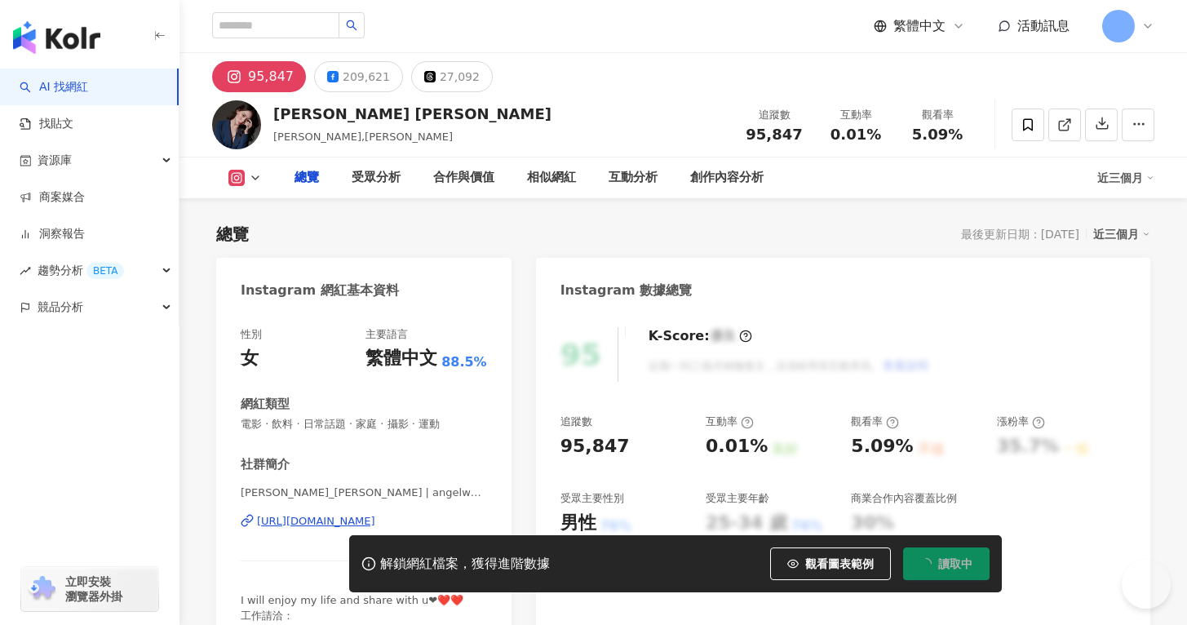
type input "***"
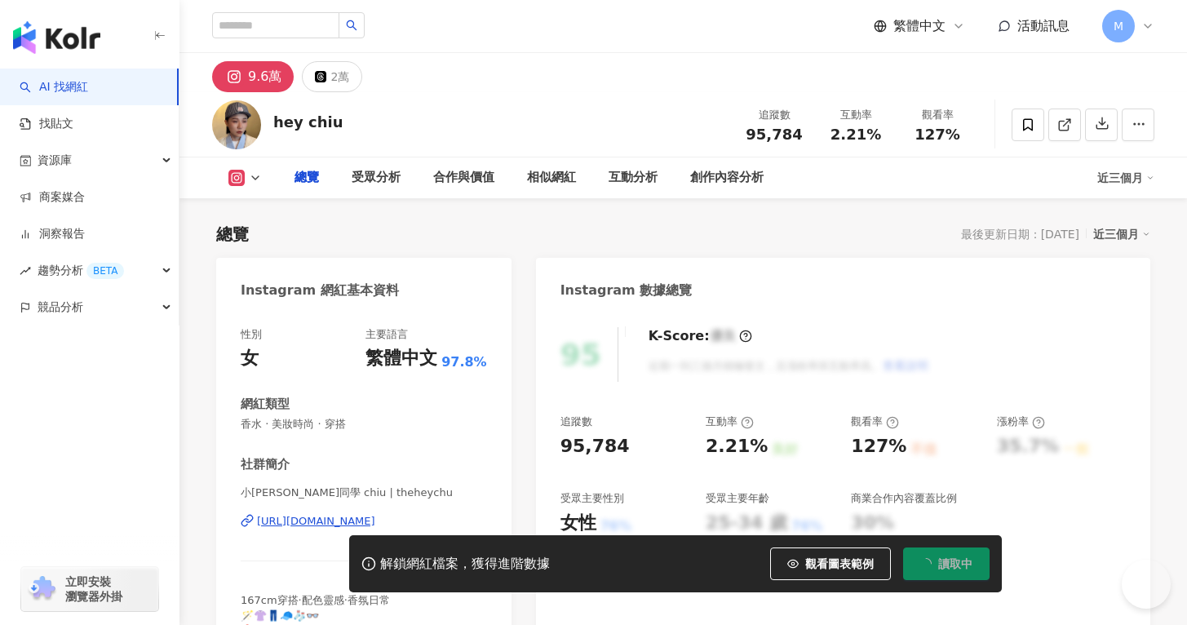
type input "***"
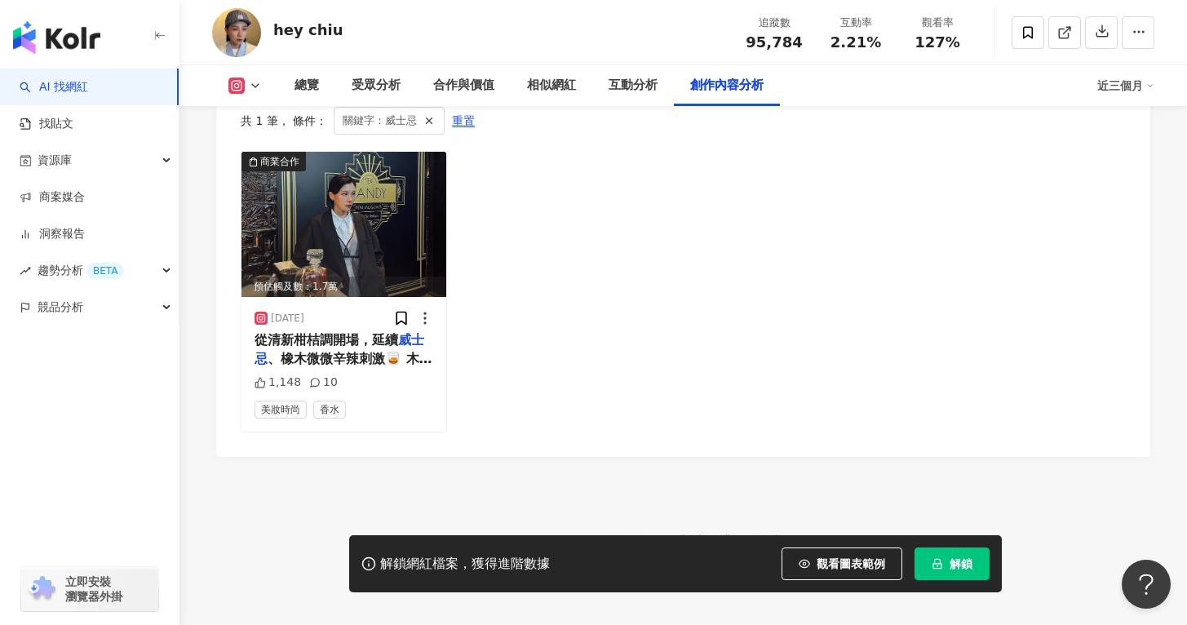
scroll to position [5078, 0]
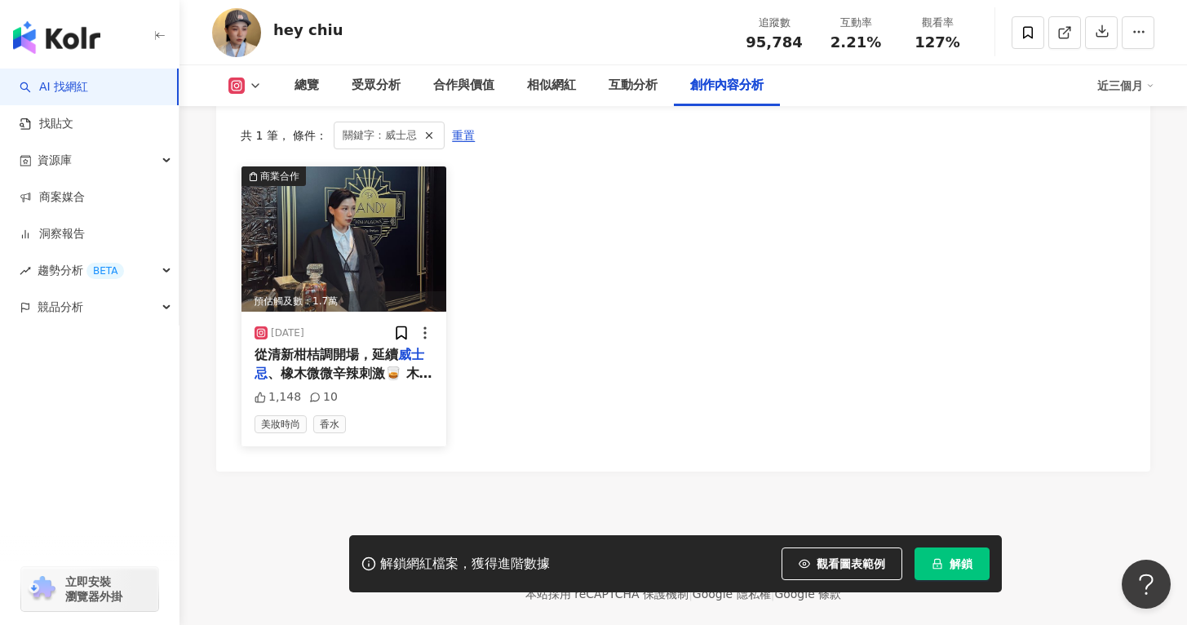
click at [359, 254] on img at bounding box center [344, 238] width 205 height 145
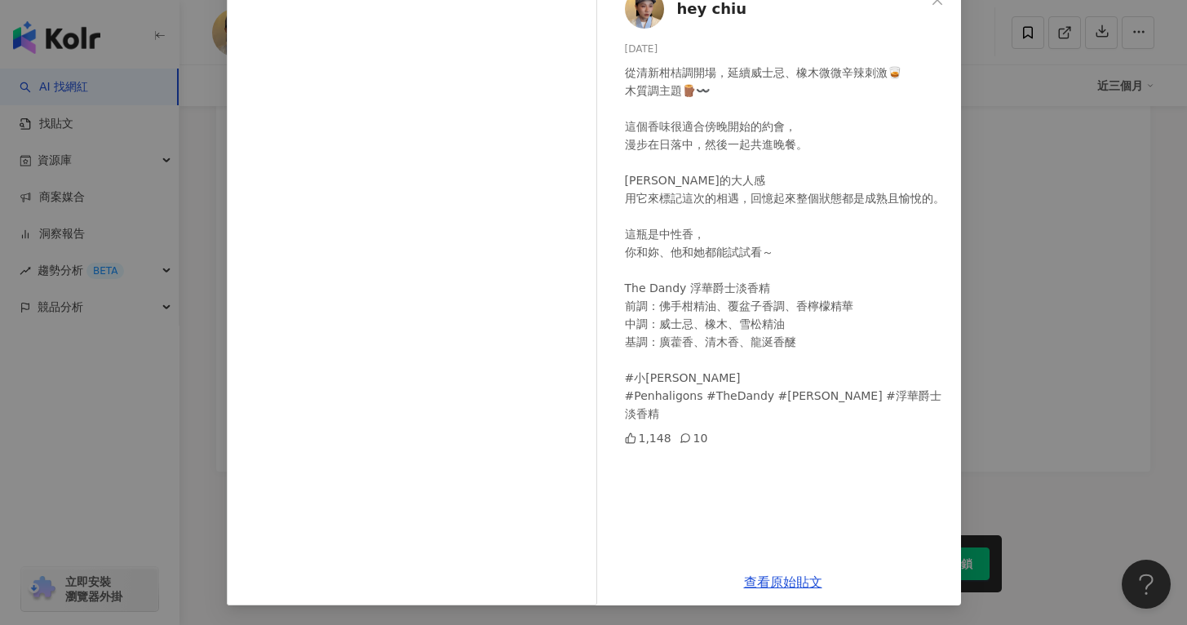
scroll to position [95, 0]
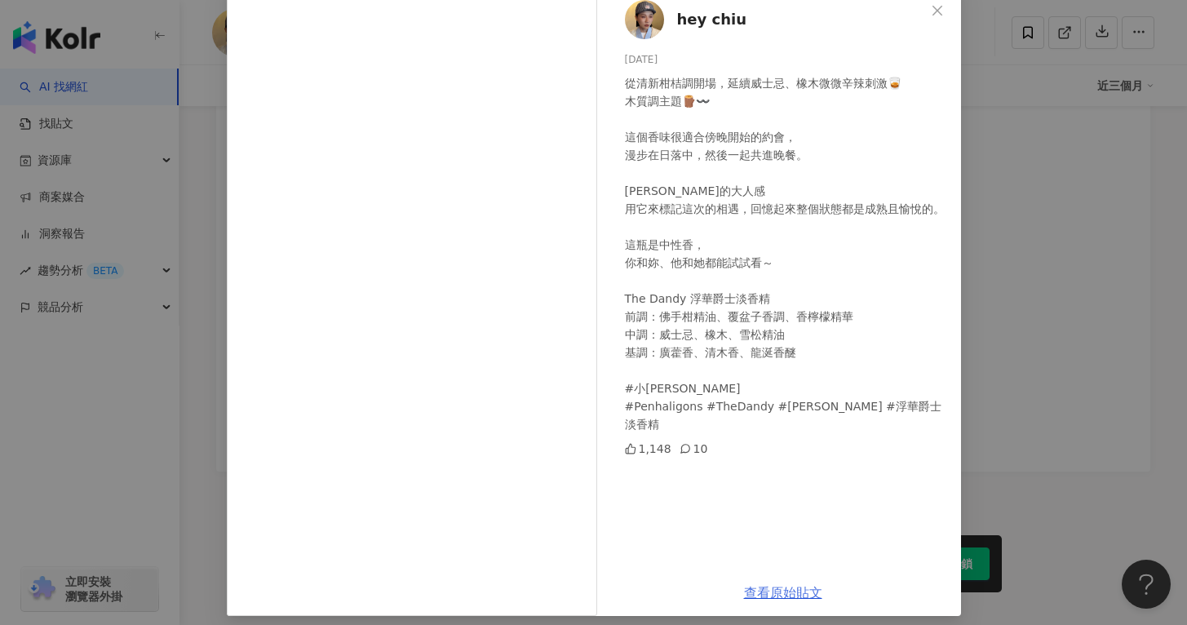
click at [757, 593] on link "查看原始貼文" at bounding box center [783, 593] width 78 height 16
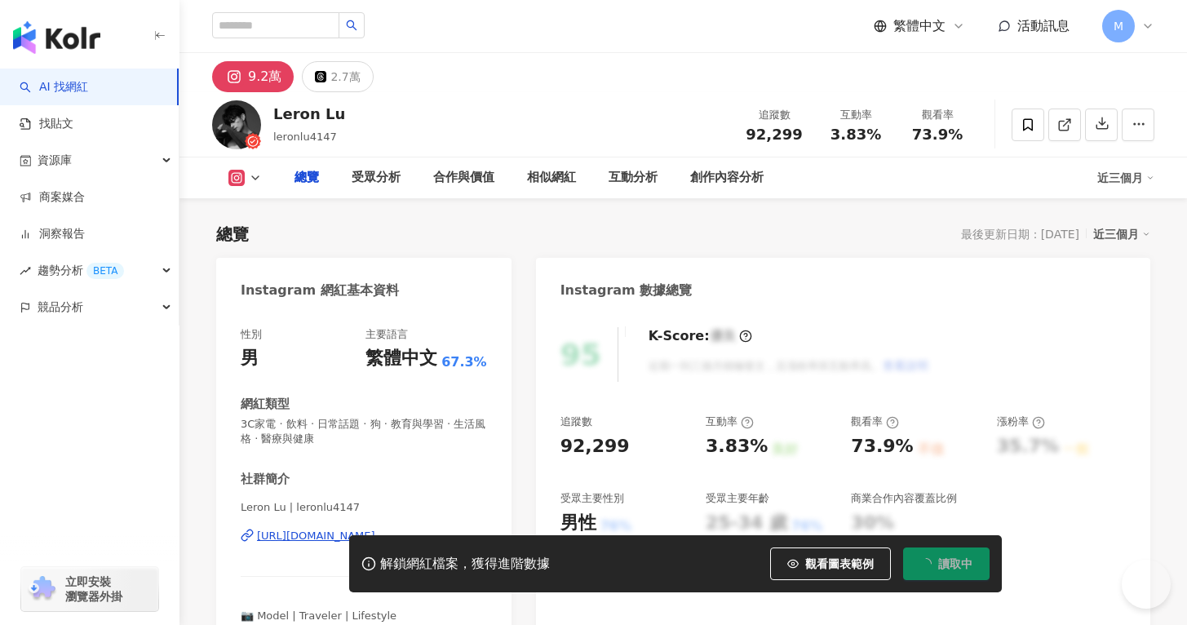
type input "***"
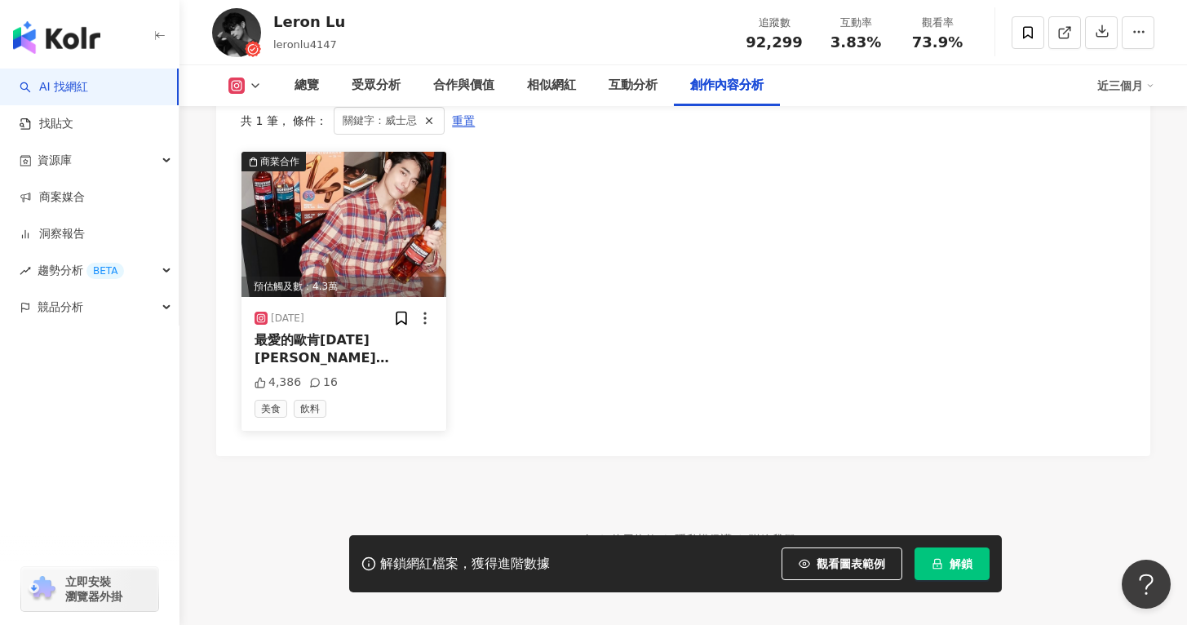
scroll to position [5100, 0]
click at [371, 375] on div "4,386 16" at bounding box center [344, 383] width 179 height 16
click at [375, 298] on img at bounding box center [344, 225] width 205 height 145
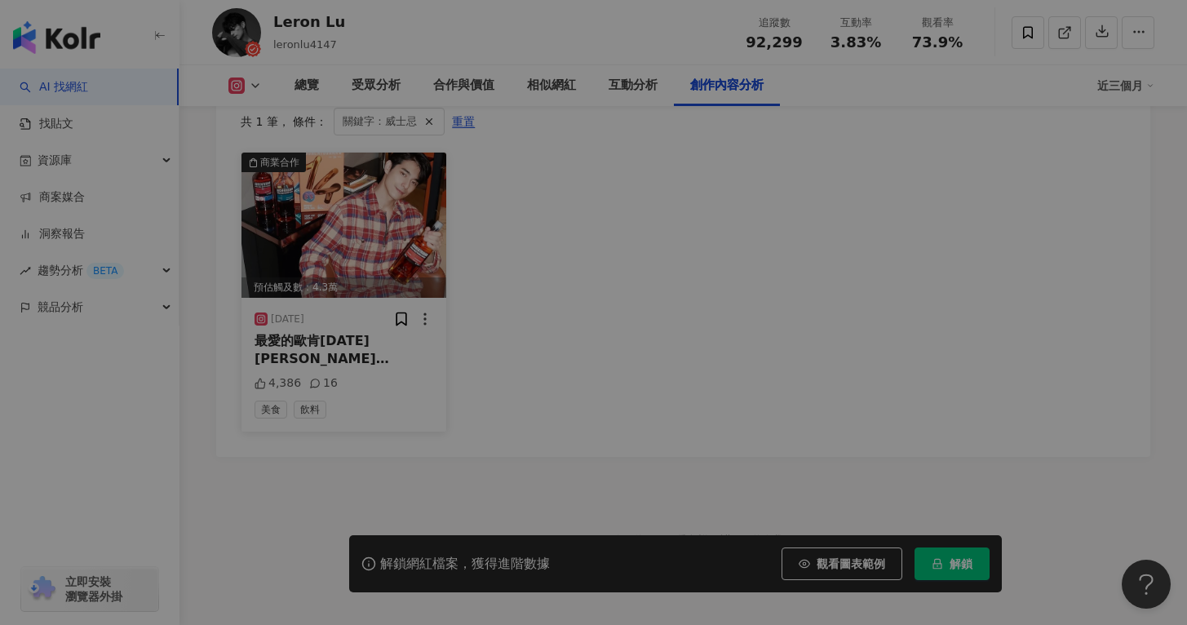
scroll to position [4976, 0]
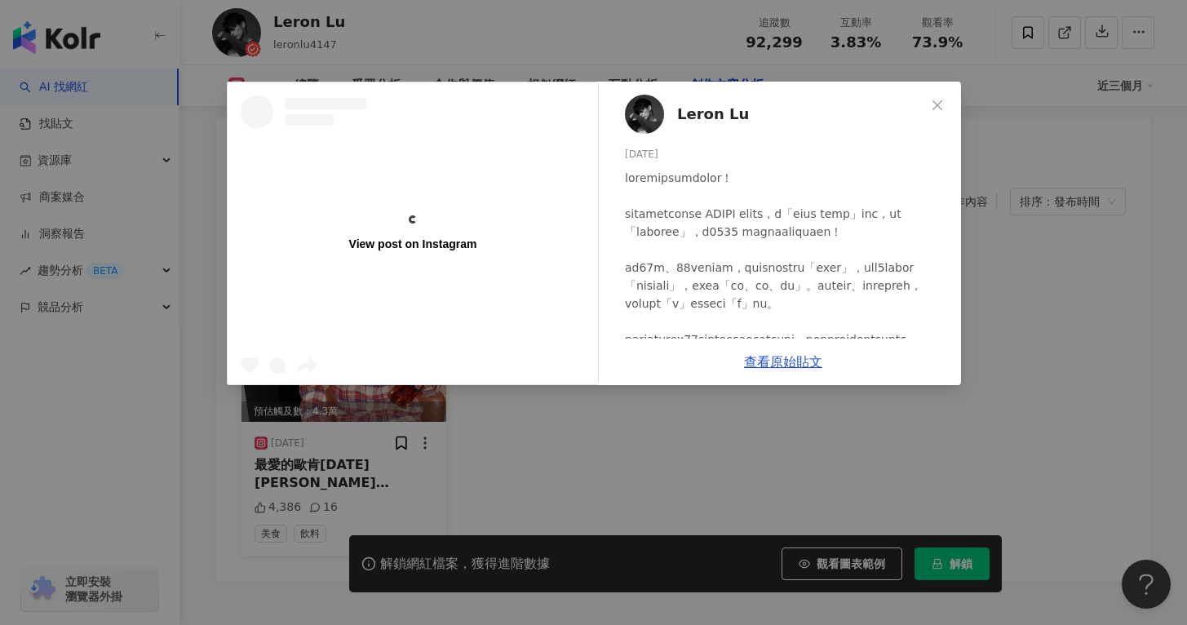
click at [375, 346] on div "View post on Instagram" at bounding box center [413, 233] width 370 height 302
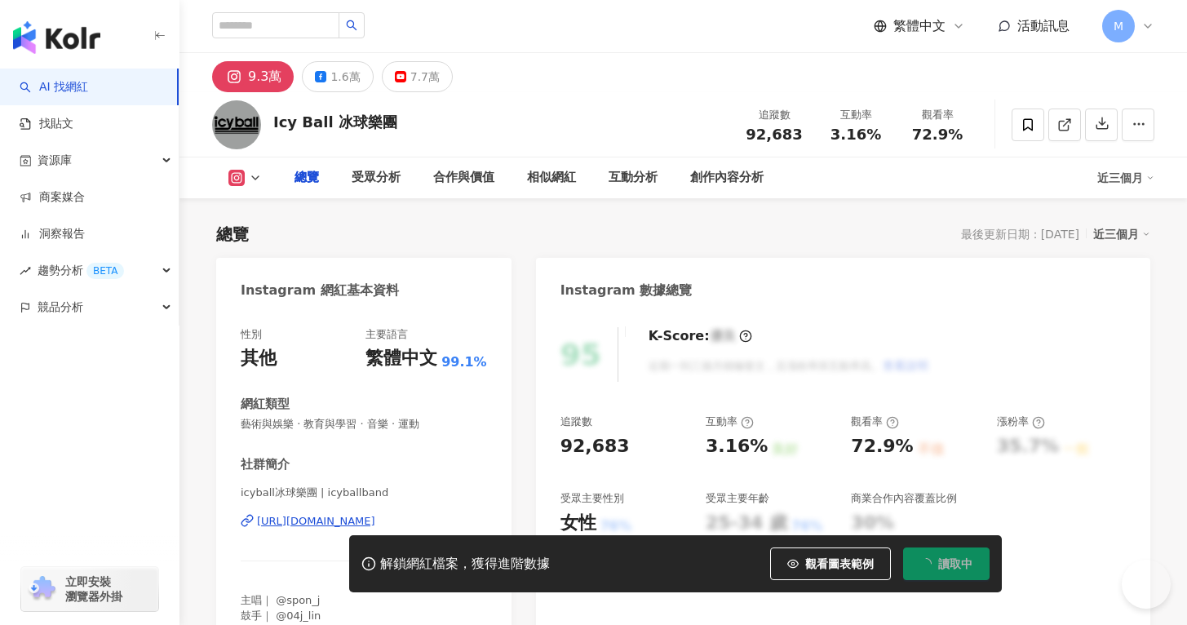
type input "***"
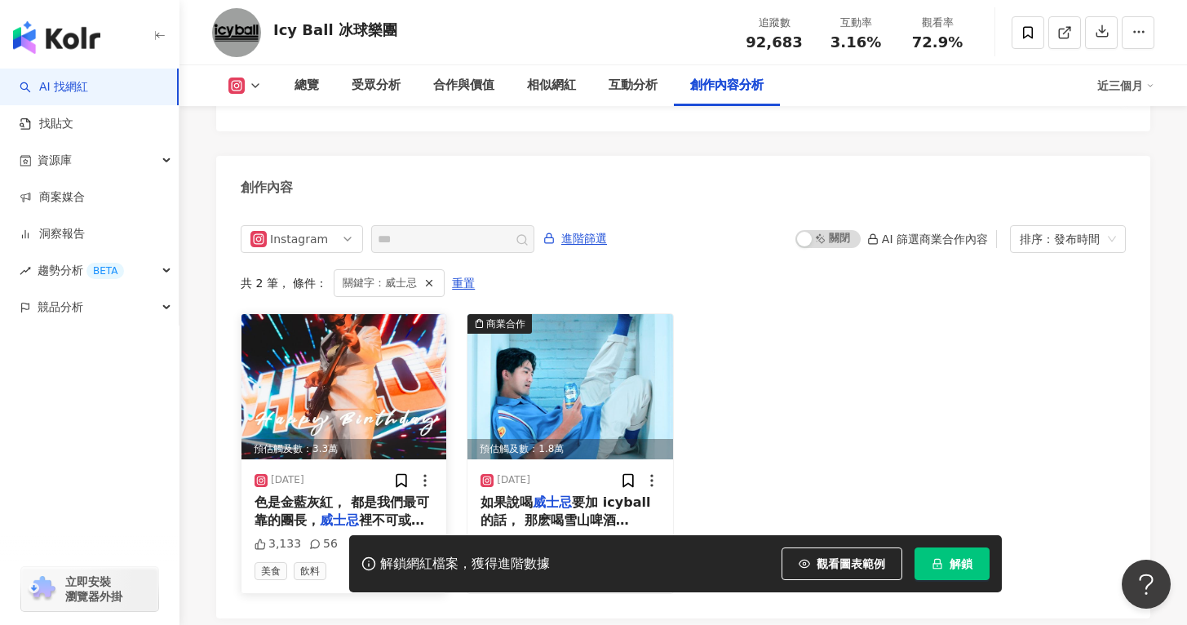
scroll to position [4950, 0]
click at [353, 494] on span "色是金藍灰紅， 都是我們最可靠的團長，" at bounding box center [342, 510] width 175 height 33
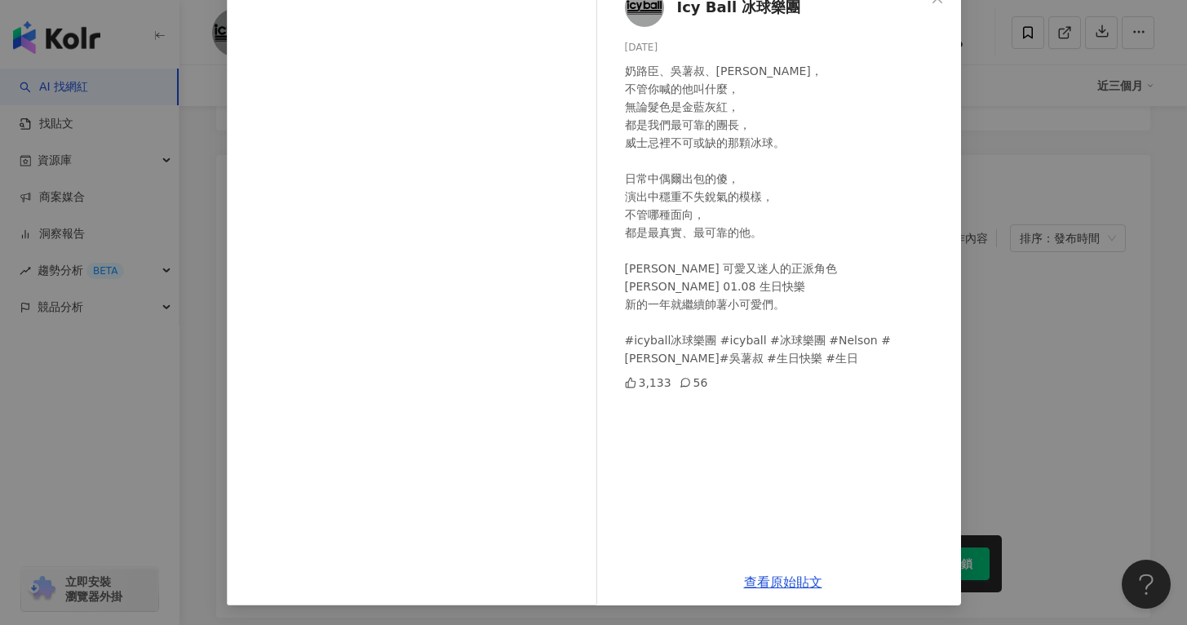
scroll to position [89, 0]
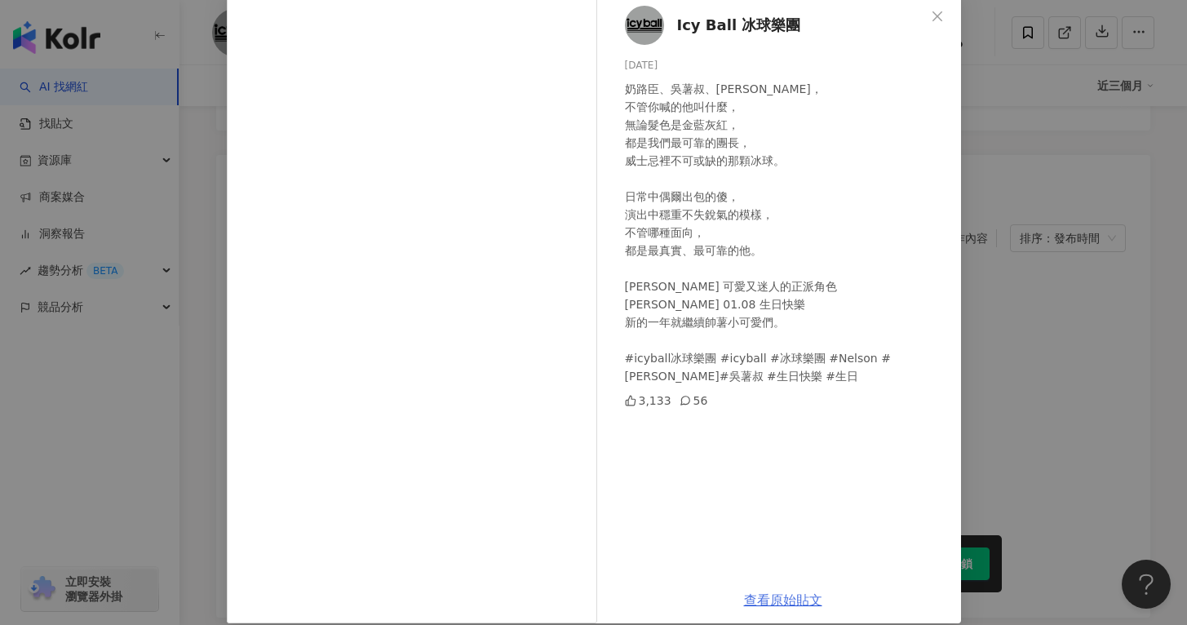
click at [776, 604] on link "查看原始貼文" at bounding box center [783, 600] width 78 height 16
click at [1010, 246] on div "Icy Ball 冰球樂團 2025/1/8 奶路臣、吳薯叔、尼爾森， 不管你喊的他叫什麼， 無論髮色是金藍灰紅， 都是我們最可靠的團長， 威士忌裡不可或缺的…" at bounding box center [593, 312] width 1187 height 625
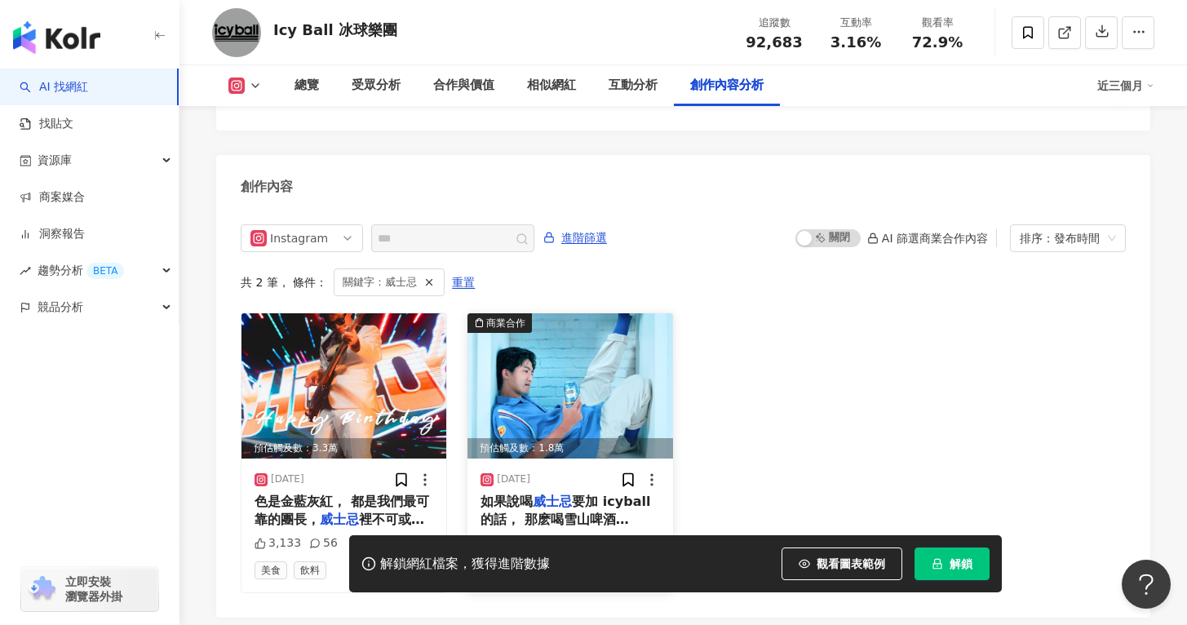
click at [604, 353] on img at bounding box center [570, 385] width 205 height 145
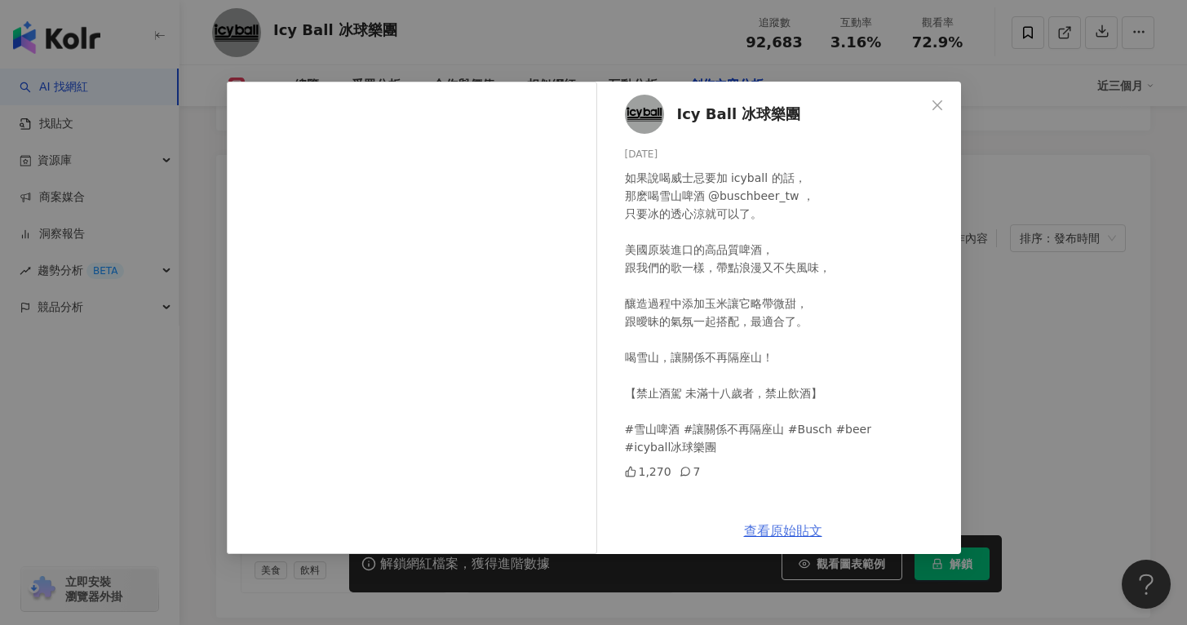
click at [781, 527] on link "查看原始貼文" at bounding box center [783, 531] width 78 height 16
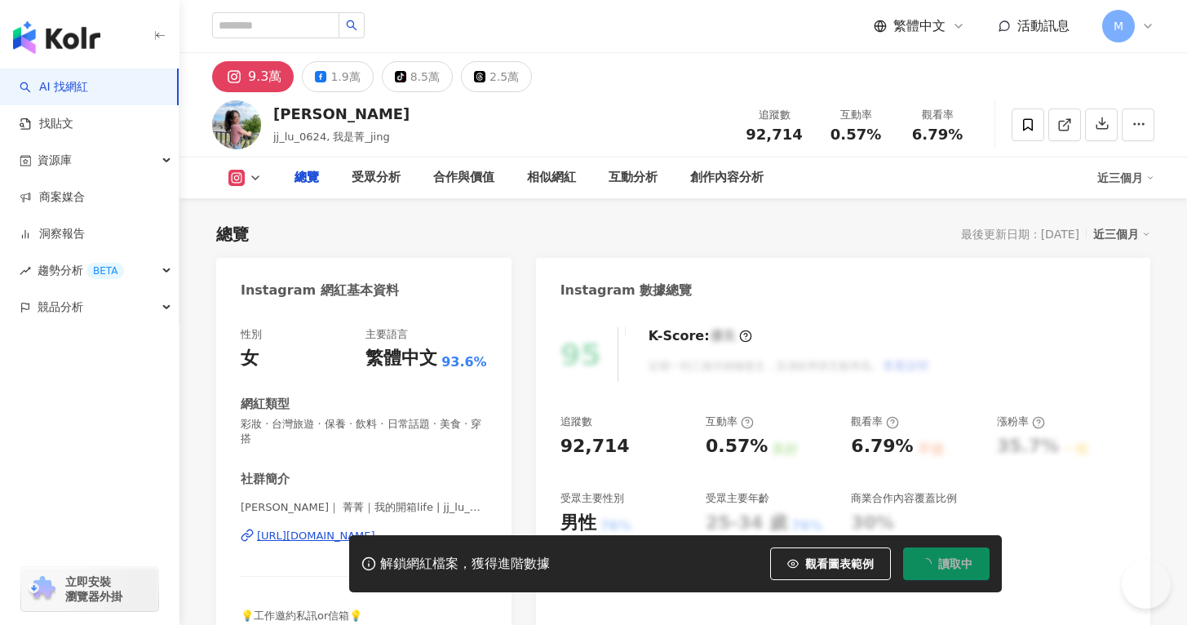
type input "***"
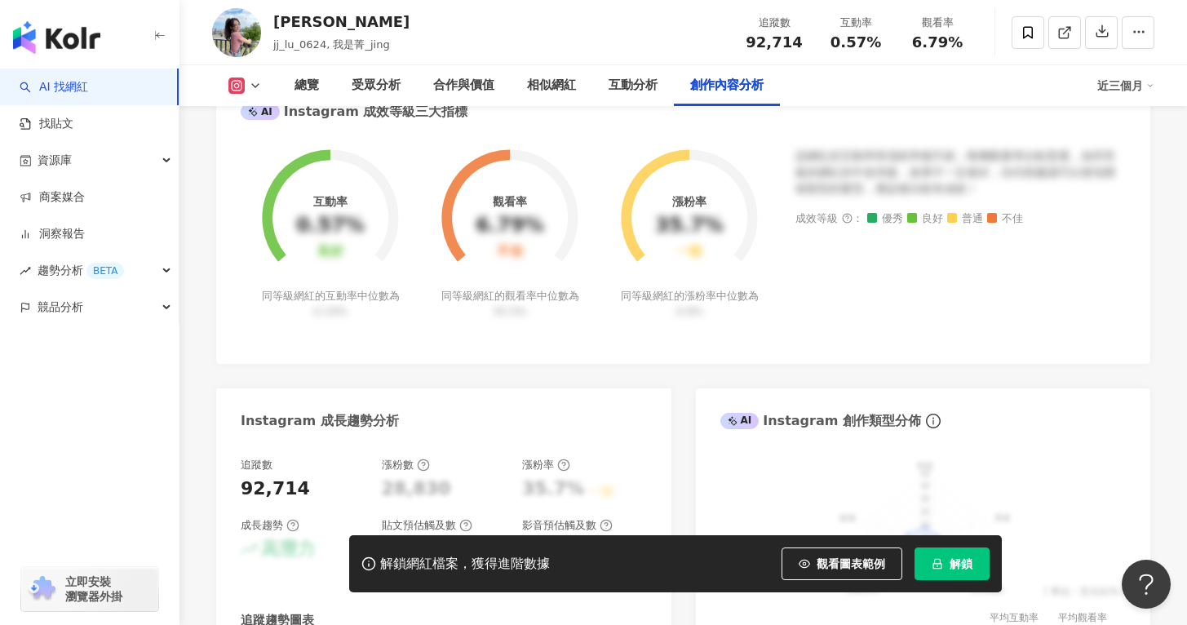
scroll to position [5130, 0]
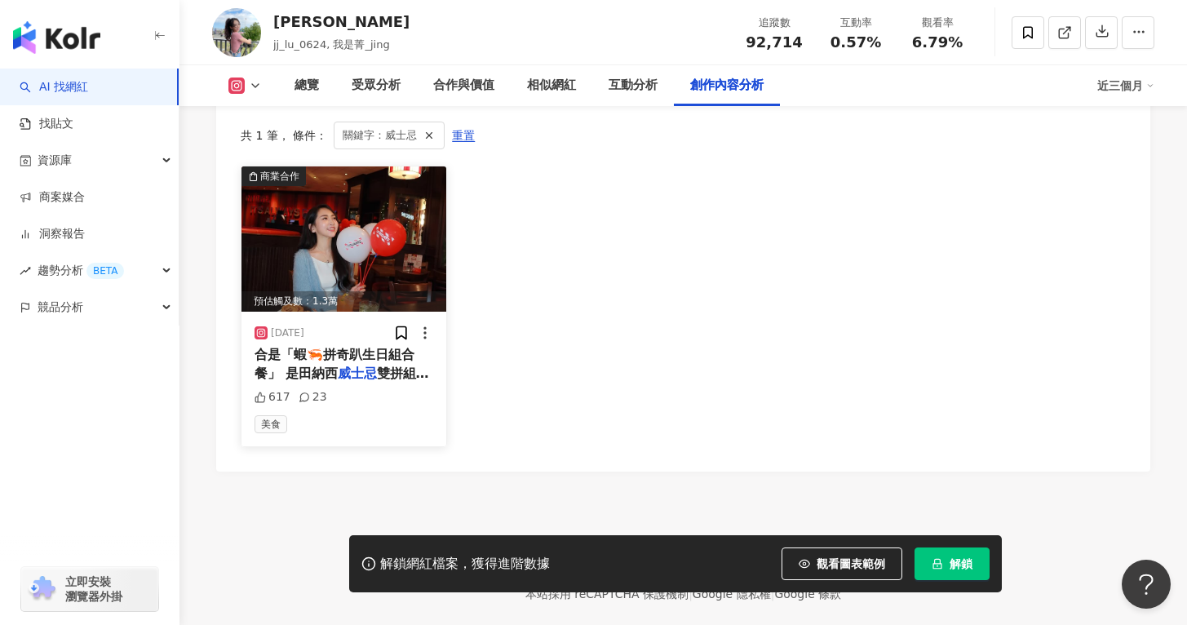
click at [361, 389] on div "617 23" at bounding box center [344, 397] width 179 height 16
click at [356, 346] on div "合是「蝦🦐拼奇趴生日組合餐」 是田納西 威士忌 雙拼組合＋金色陽光小管沙拉 原本" at bounding box center [344, 364] width 179 height 37
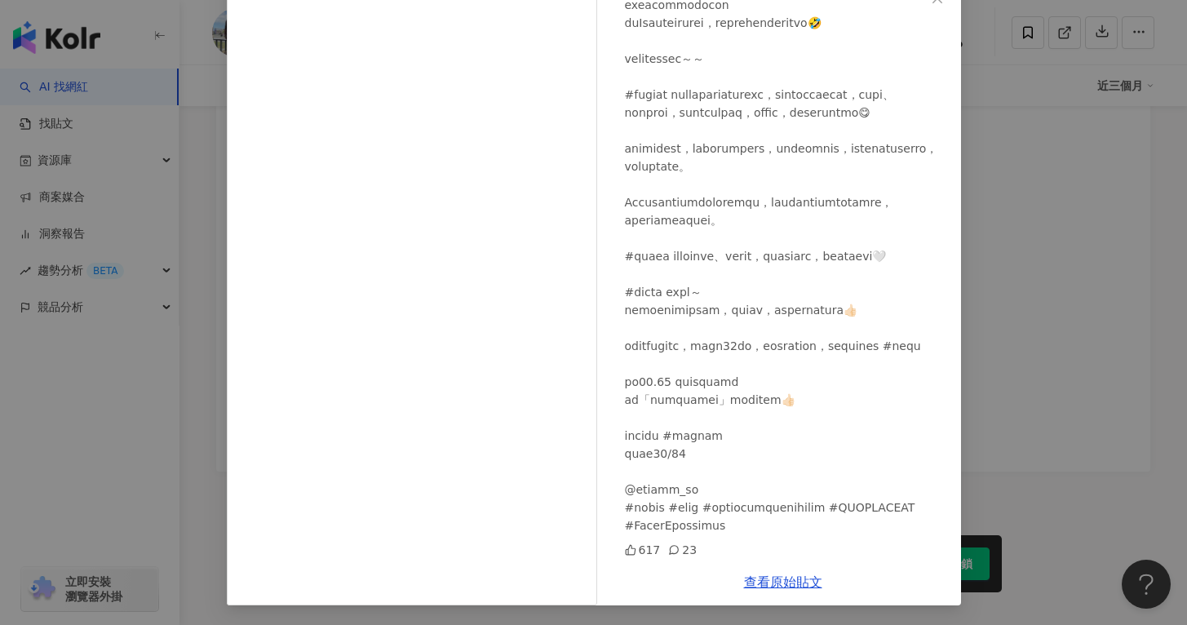
scroll to position [4950, 0]
click at [772, 575] on link "查看原始貼文" at bounding box center [783, 583] width 78 height 16
click at [0, 0] on div "Jing Lu 2024/12/6 617 23 查看原始貼文" at bounding box center [593, 312] width 1187 height 625
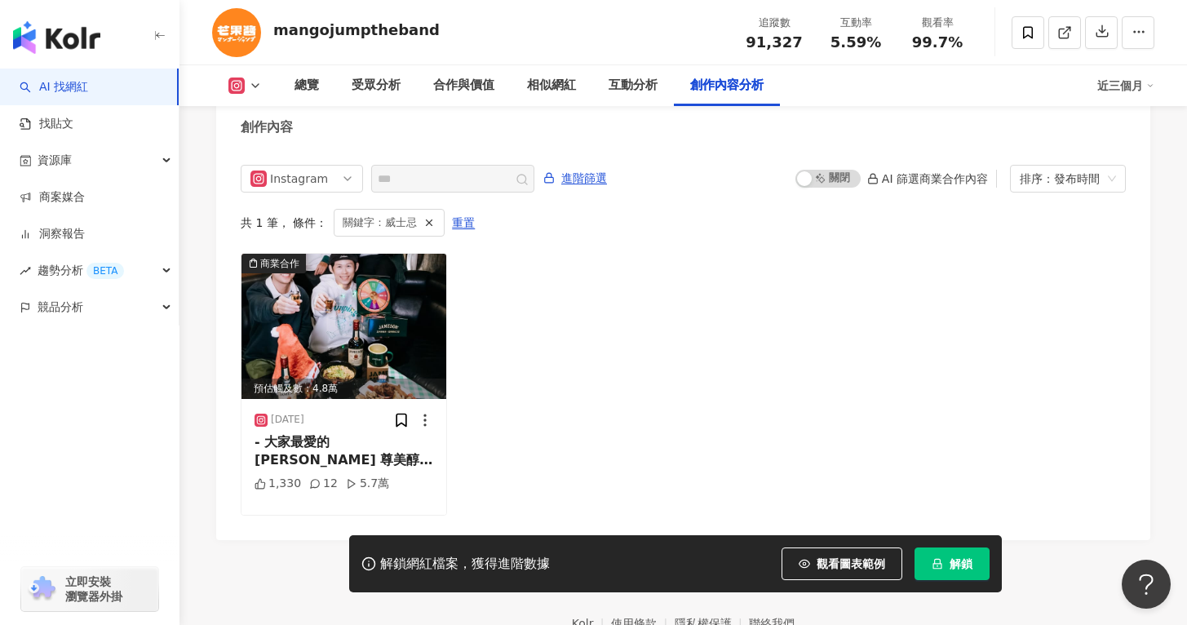
scroll to position [5090, 0]
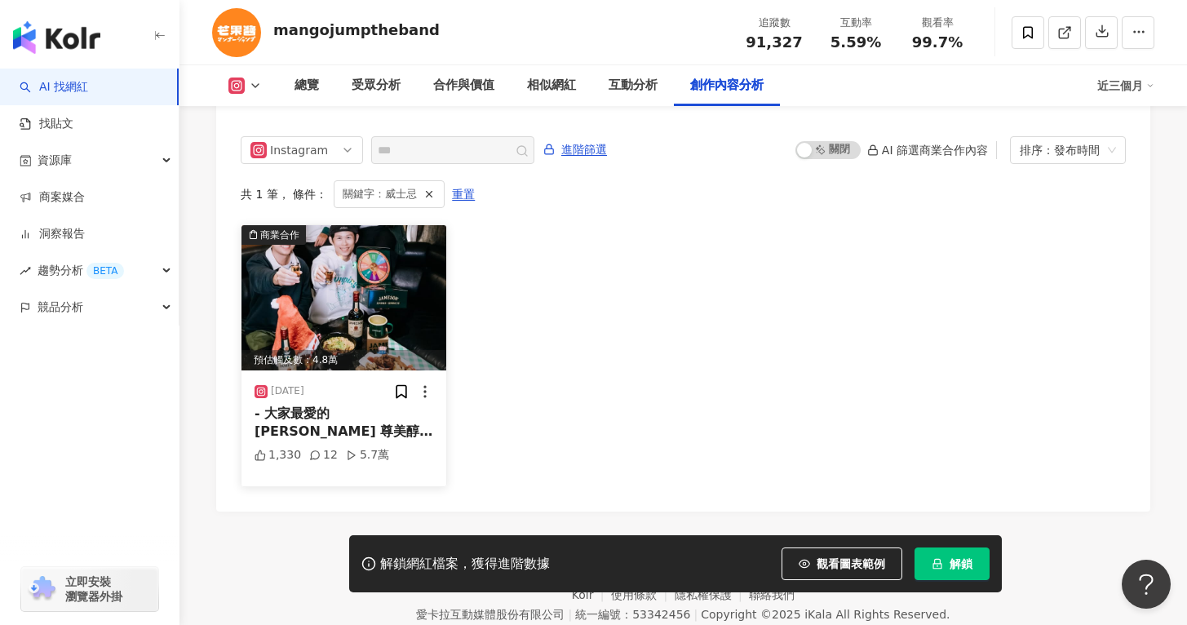
click at [362, 251] on img at bounding box center [344, 297] width 205 height 145
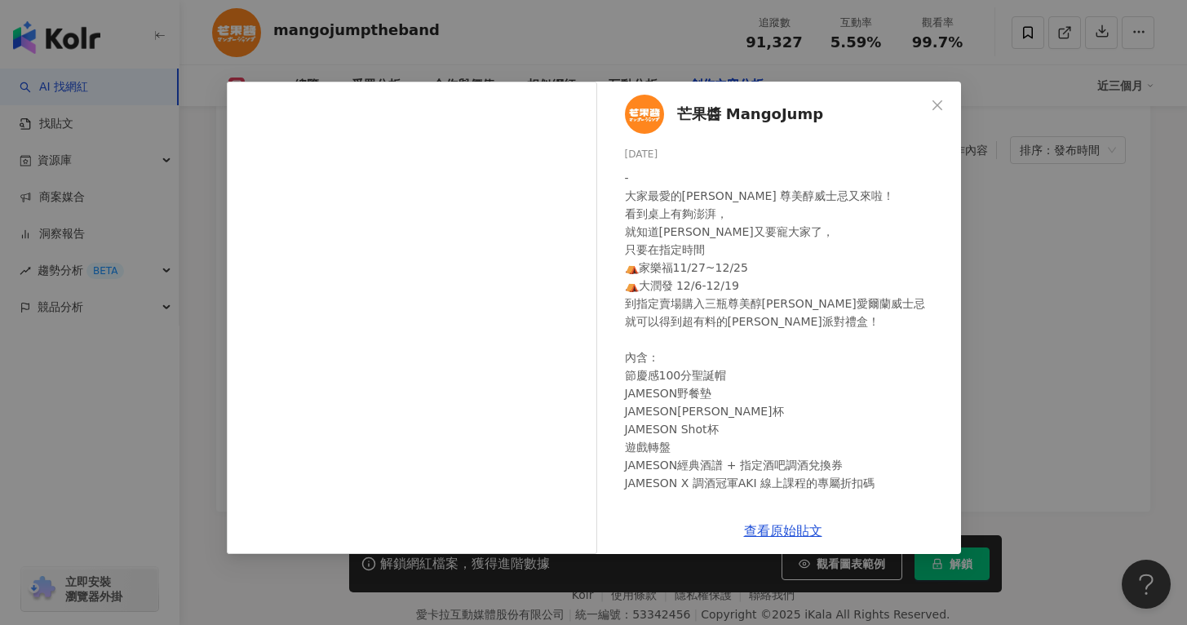
scroll to position [206, 0]
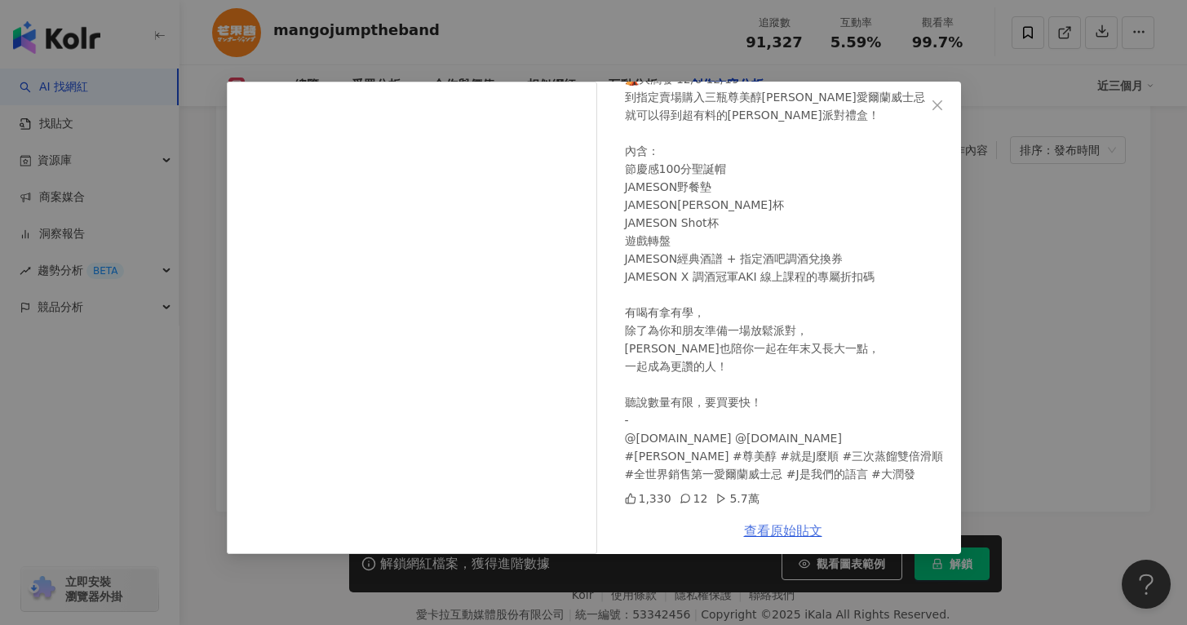
click at [799, 526] on link "查看原始貼文" at bounding box center [783, 531] width 78 height 16
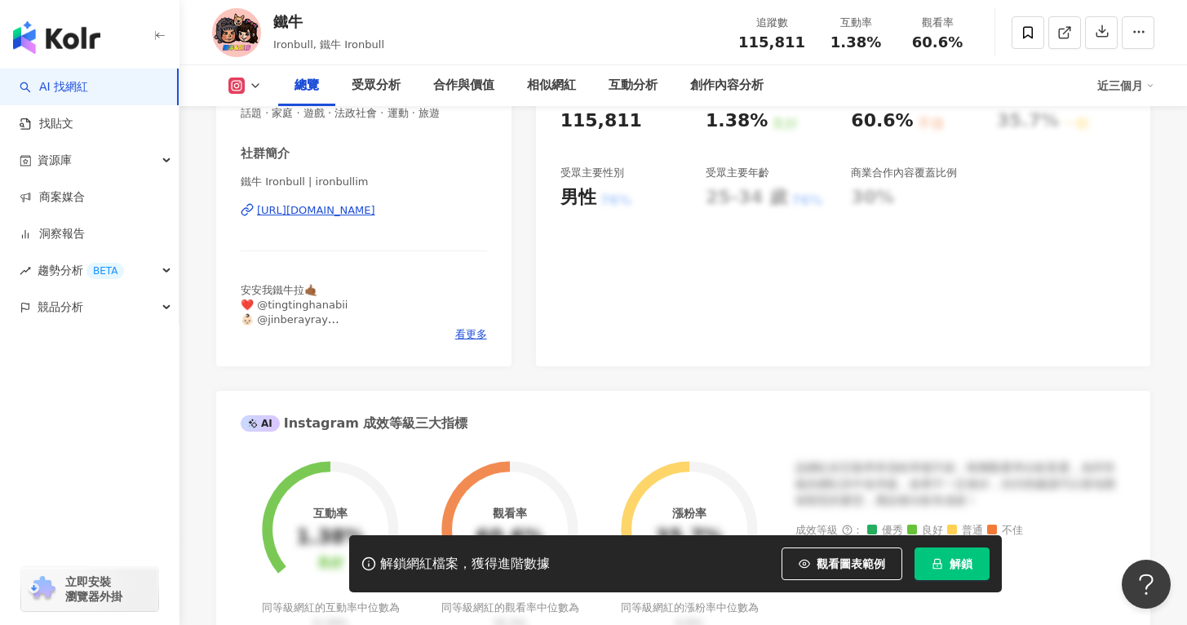
scroll to position [319, 0]
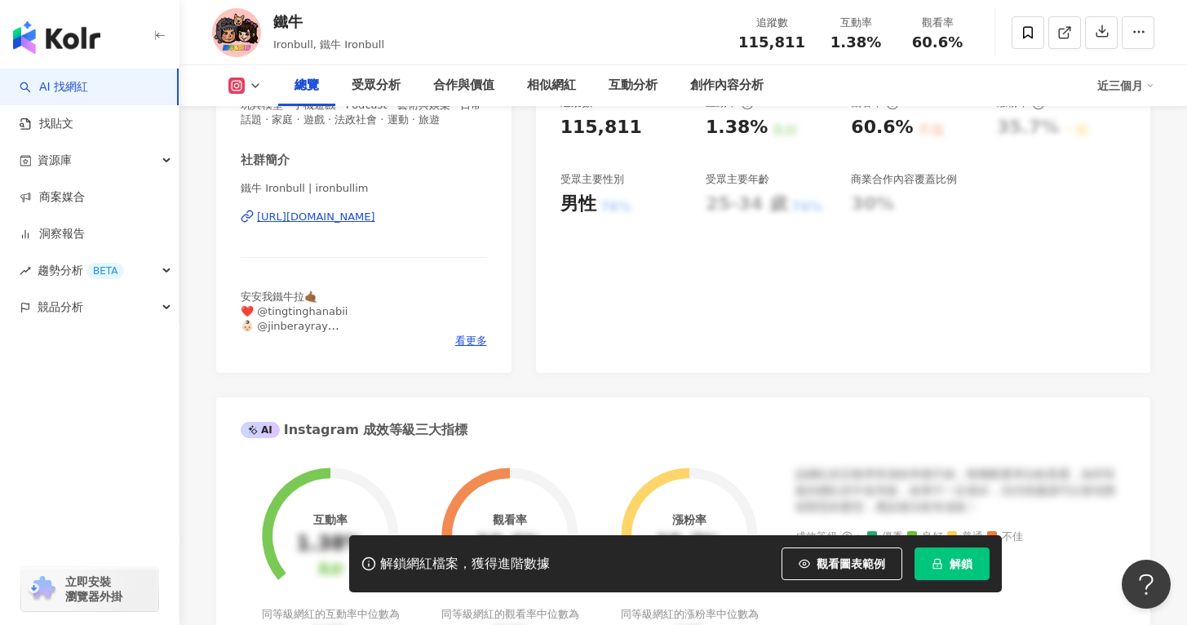
click at [354, 215] on div "[URL][DOMAIN_NAME]" at bounding box center [316, 217] width 118 height 15
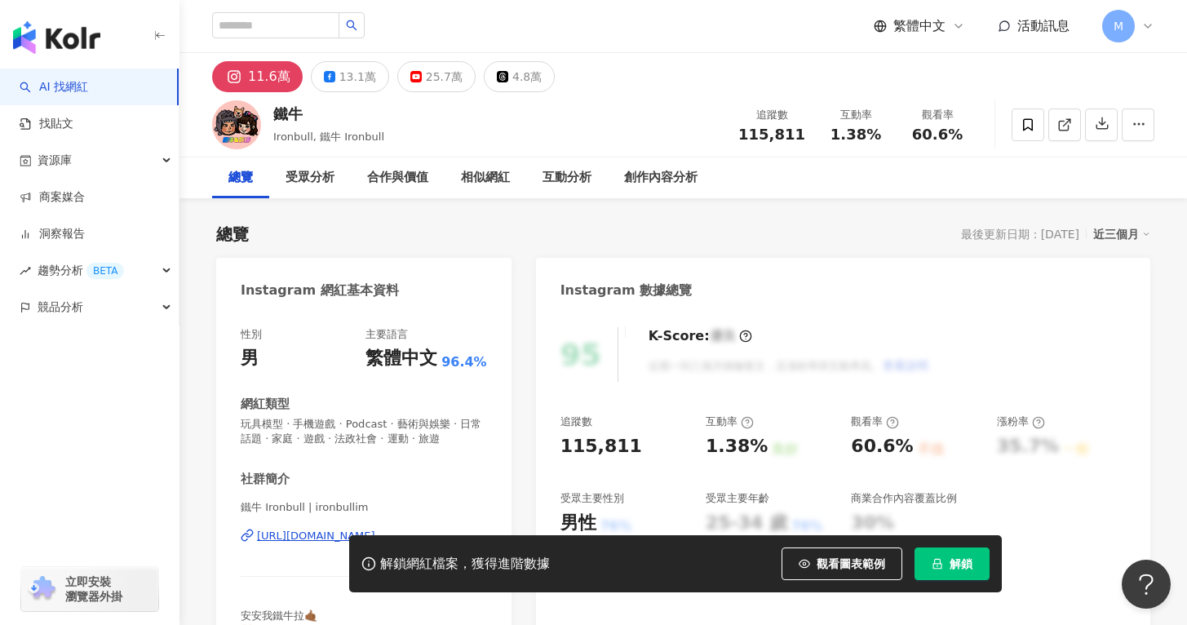
scroll to position [5, 0]
